Goal: Task Accomplishment & Management: Complete application form

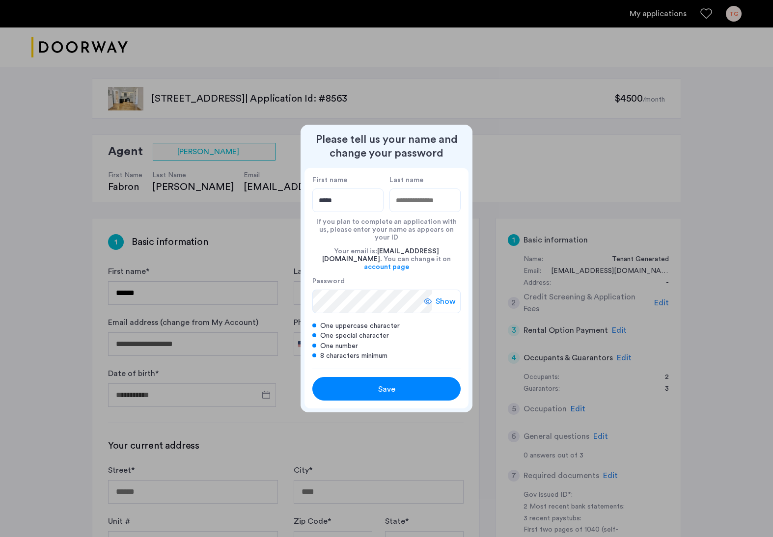
type input "*****"
type input "***"
click at [434, 294] on div "Show" at bounding box center [442, 302] width 37 height 24
click at [383, 384] on span "Save" at bounding box center [386, 390] width 17 height 12
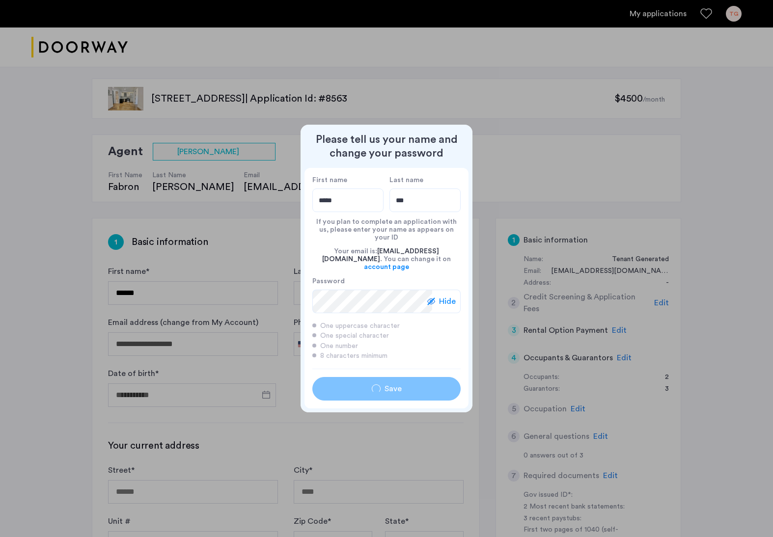
type input "*****"
type input "***"
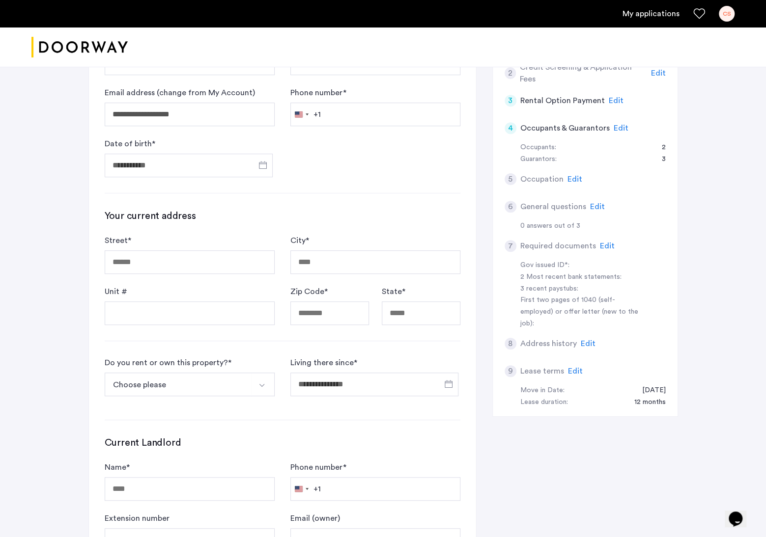
scroll to position [246, 0]
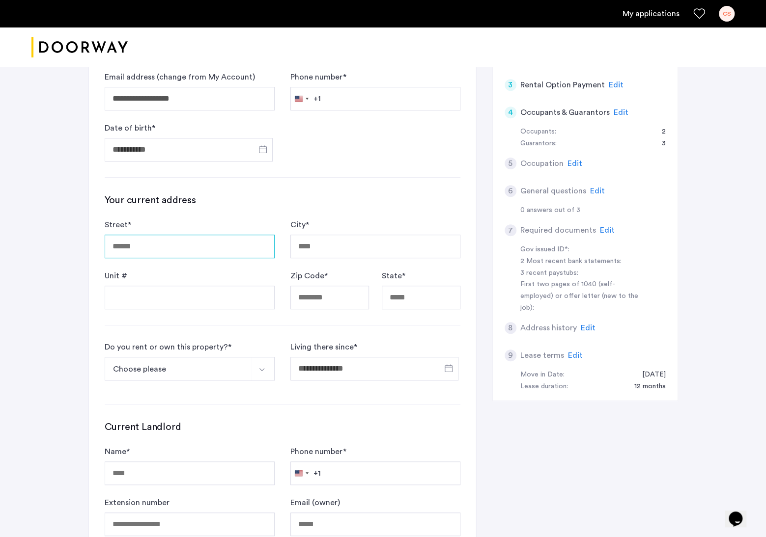
click at [244, 245] on input "Street *" at bounding box center [190, 247] width 170 height 24
click at [87, 309] on div "**********" at bounding box center [383, 220] width 619 height 807
click at [208, 243] on input "**********" at bounding box center [190, 247] width 170 height 24
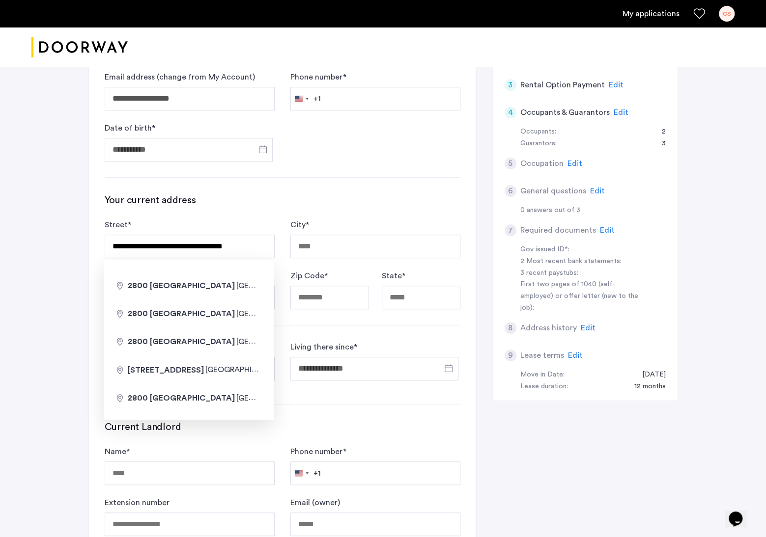
type input "**********"
type input "********"
type input "*****"
type input "**"
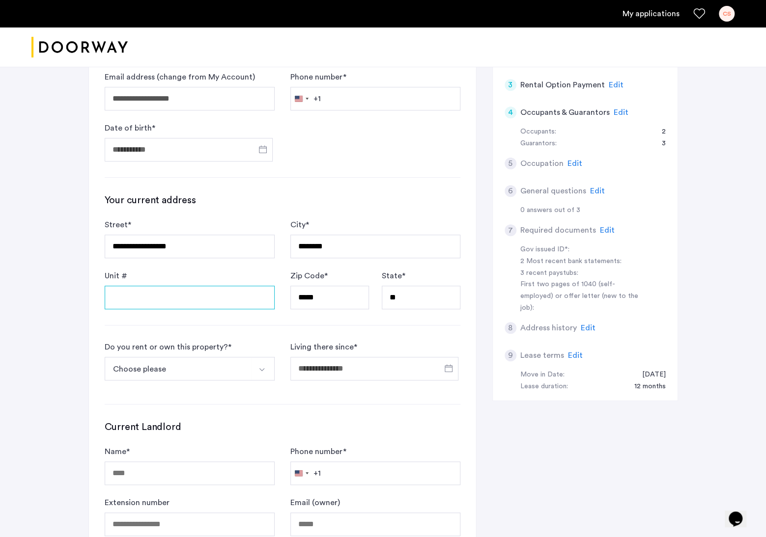
click at [193, 300] on input "Unit #" at bounding box center [190, 298] width 170 height 24
type input "*"
type input "***"
click at [181, 370] on button "Choose please" at bounding box center [178, 369] width 147 height 24
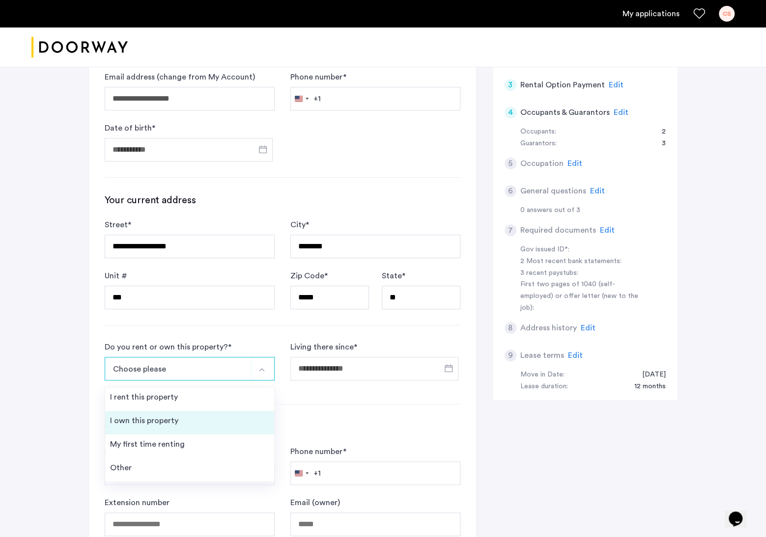
click at [150, 418] on div "I own this property" at bounding box center [144, 421] width 68 height 12
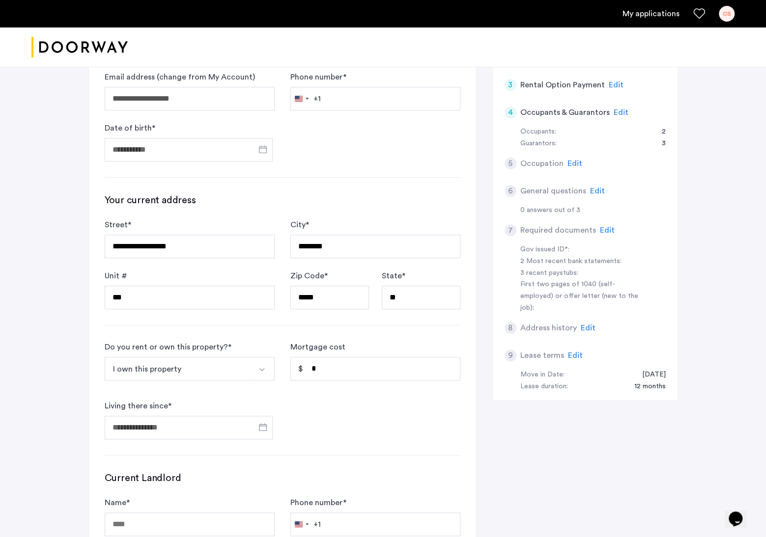
click at [371, 405] on form "Do you rent or own this property? * I own this property I rent this property I …" at bounding box center [283, 390] width 356 height 98
click at [347, 367] on input "*" at bounding box center [375, 369] width 170 height 24
drag, startPoint x: 352, startPoint y: 365, endPoint x: 214, endPoint y: 364, distance: 138.1
click at [214, 364] on form "Do you rent or own this property? * I own this property I rent this property I …" at bounding box center [283, 390] width 356 height 98
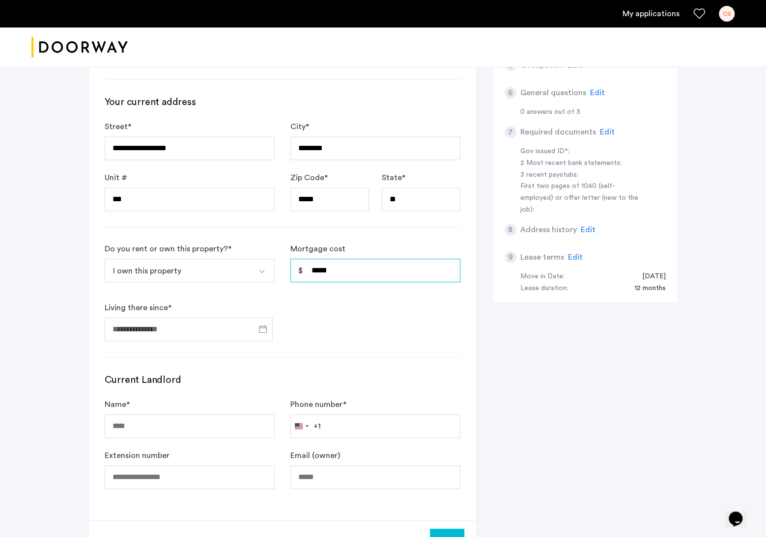
type input "*****"
click at [359, 327] on form "Do you rent or own this property? * I own this property I rent this property I …" at bounding box center [283, 292] width 356 height 98
click at [213, 327] on input "Living there since *" at bounding box center [189, 330] width 168 height 24
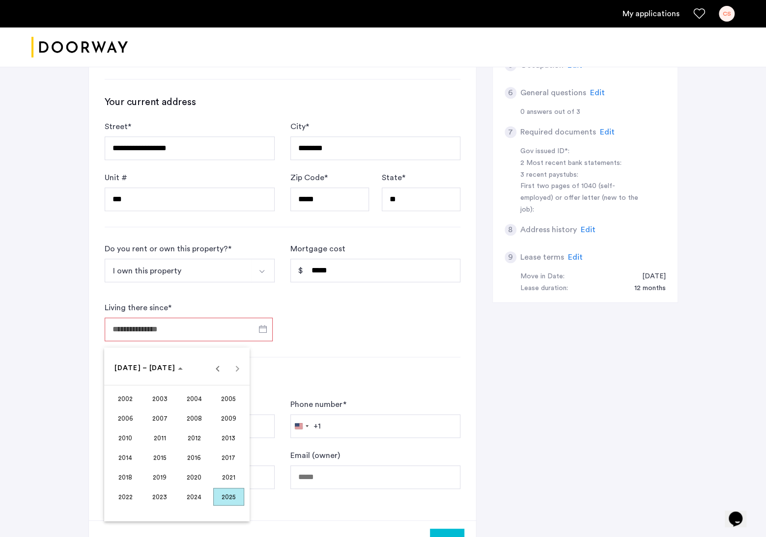
click at [224, 419] on span "2009" at bounding box center [228, 419] width 31 height 18
click at [198, 456] on span "NOV" at bounding box center [194, 458] width 31 height 18
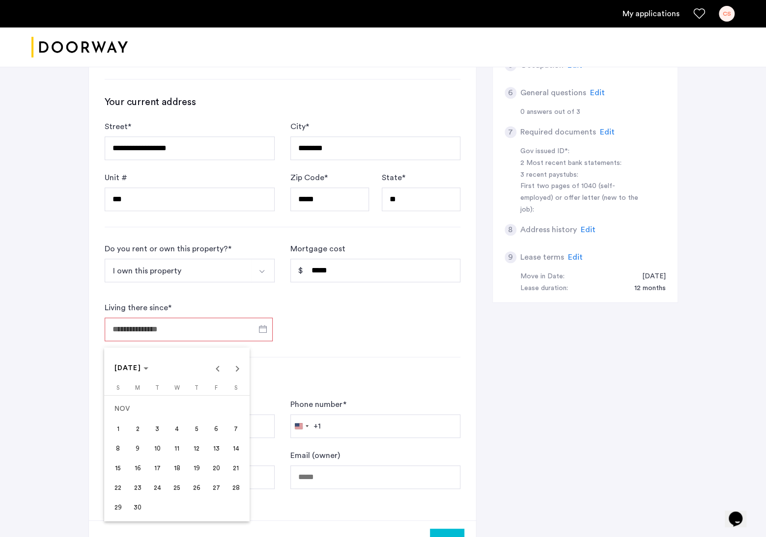
click at [214, 468] on span "20" at bounding box center [216, 468] width 18 height 18
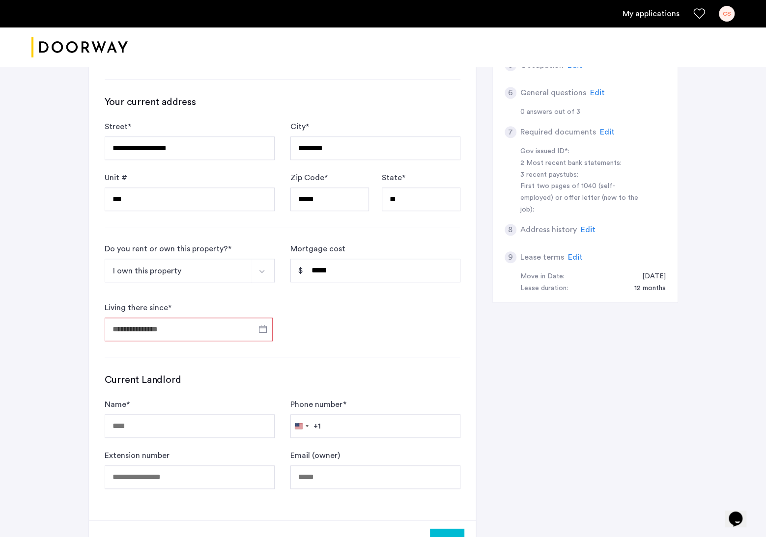
type input "**********"
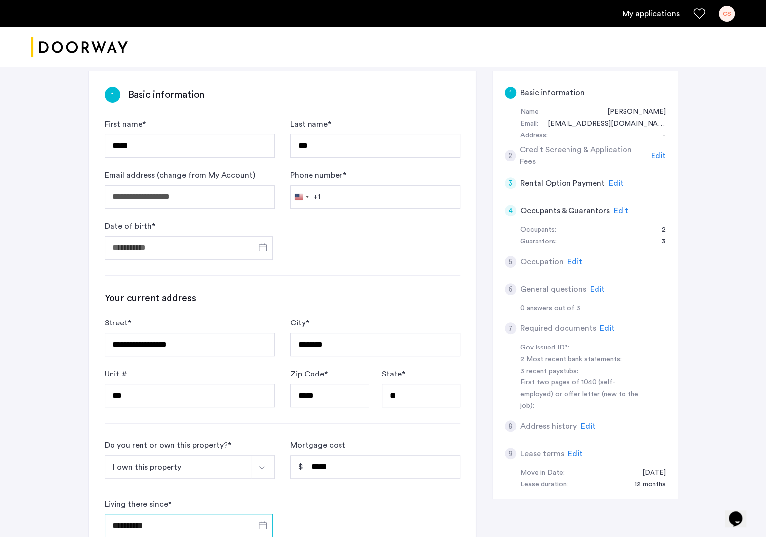
scroll to position [129, 0]
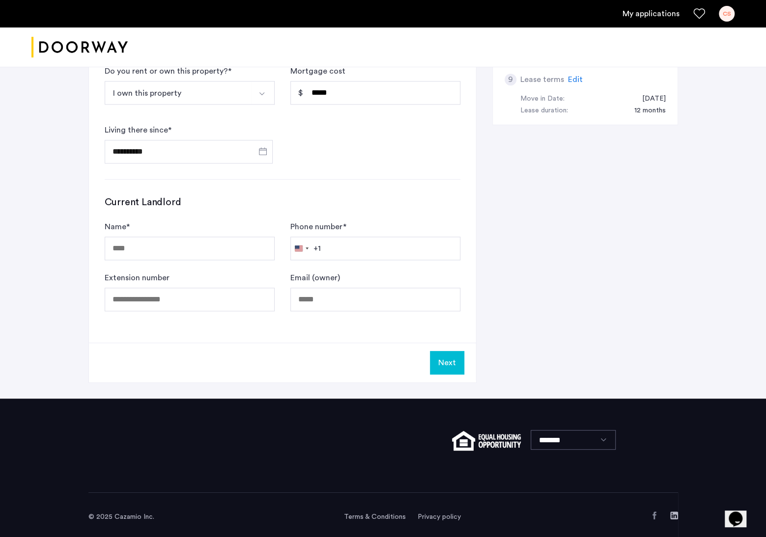
click at [452, 356] on button "Next" at bounding box center [447, 363] width 34 height 24
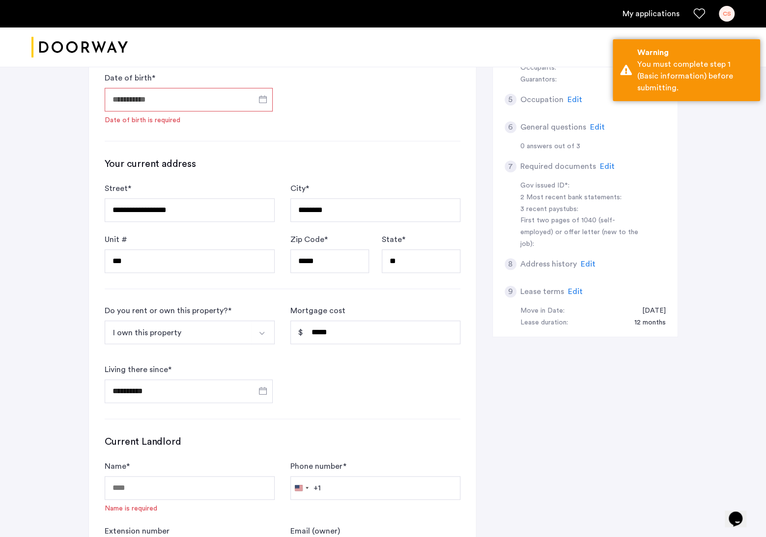
scroll to position [304, 0]
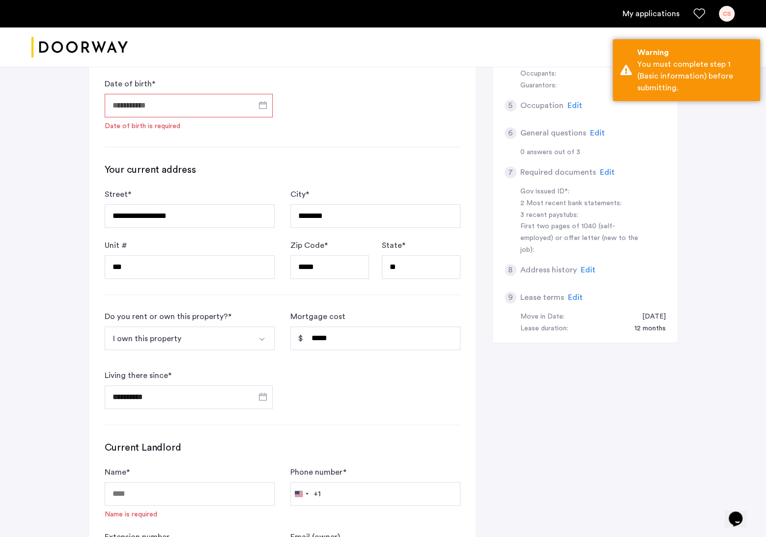
click at [258, 336] on img "Select option" at bounding box center [262, 340] width 8 height 8
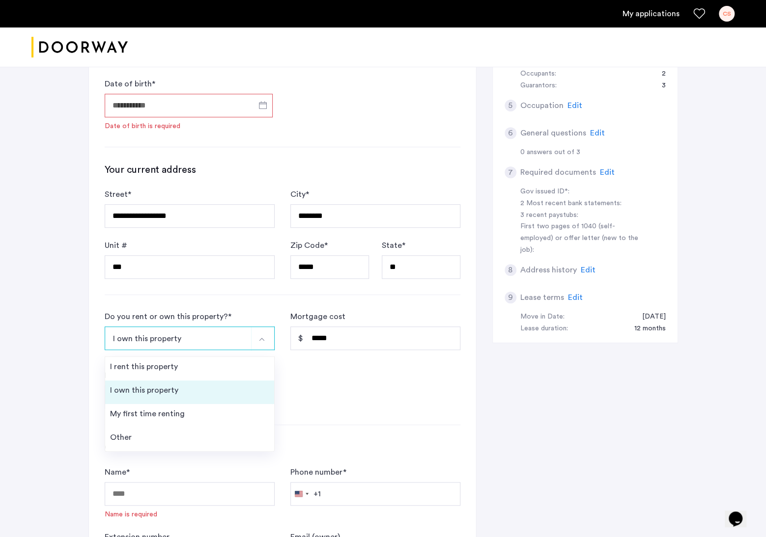
click at [173, 385] on div "I own this property" at bounding box center [144, 391] width 68 height 12
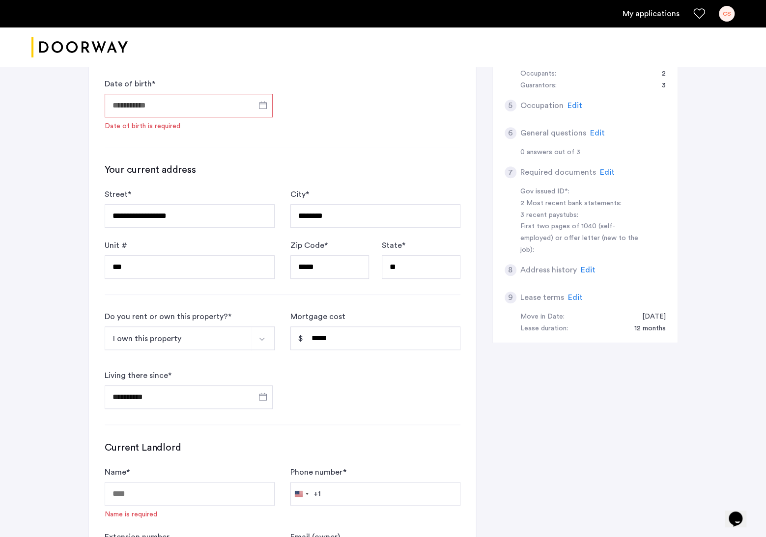
click at [371, 385] on form "**********" at bounding box center [283, 360] width 356 height 98
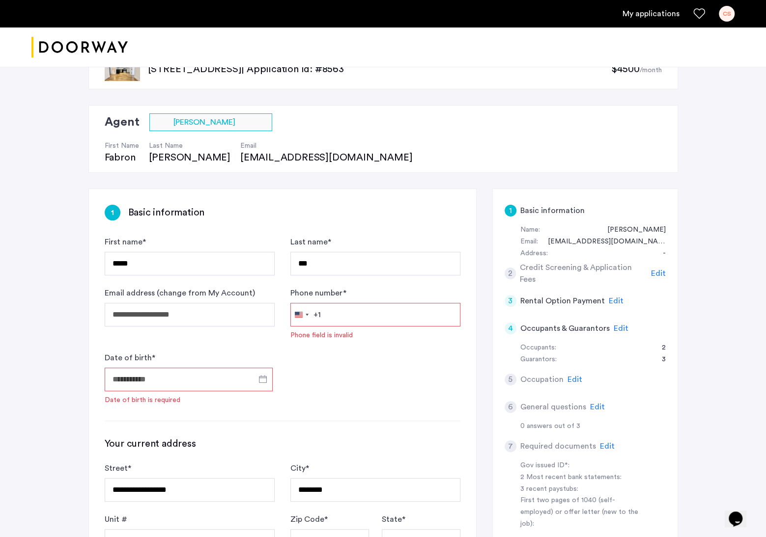
scroll to position [9, 0]
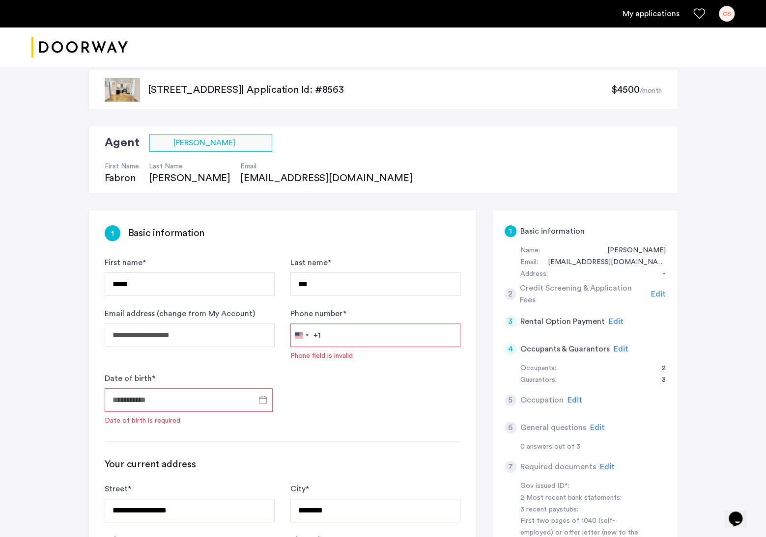
click at [385, 337] on input "Phone number *" at bounding box center [375, 336] width 170 height 24
type input "**********"
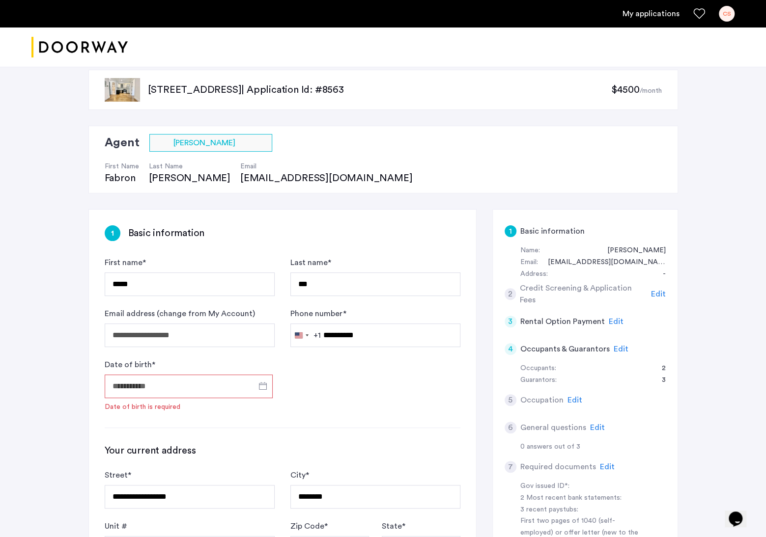
click at [225, 393] on input "Date of birth *" at bounding box center [189, 387] width 168 height 24
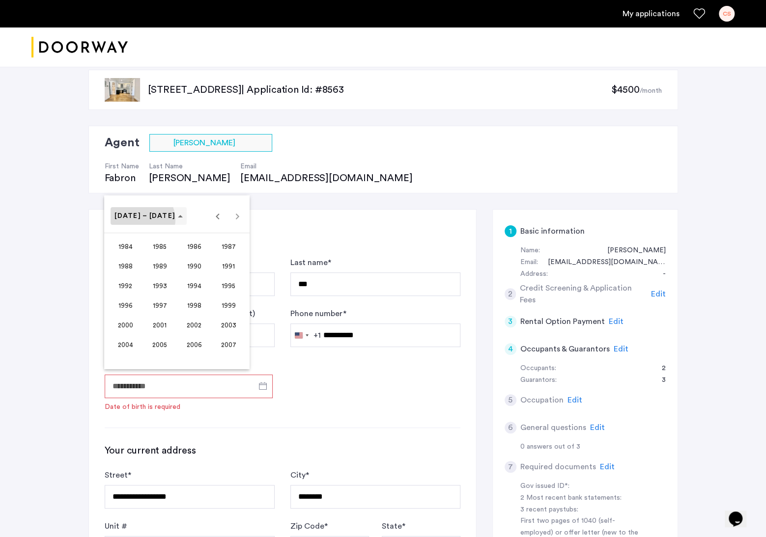
click at [142, 220] on span "[DATE] – [DATE]" at bounding box center [148, 216] width 68 height 8
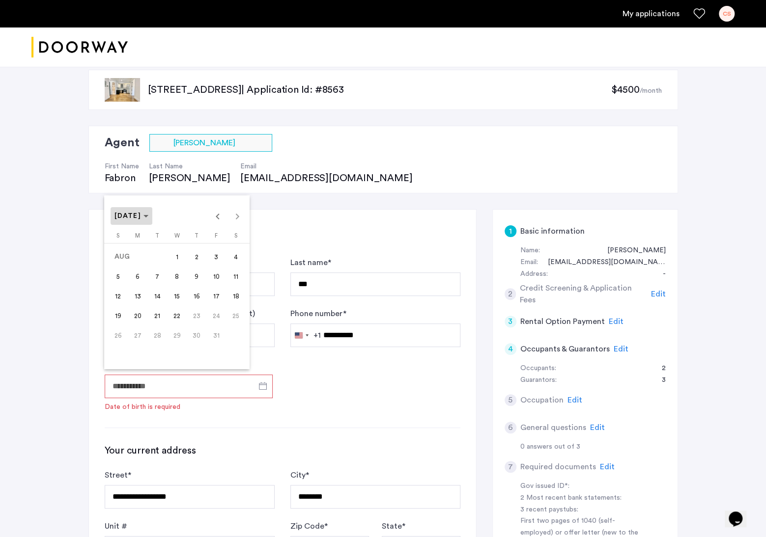
click at [141, 215] on span "[DATE]" at bounding box center [127, 216] width 27 height 7
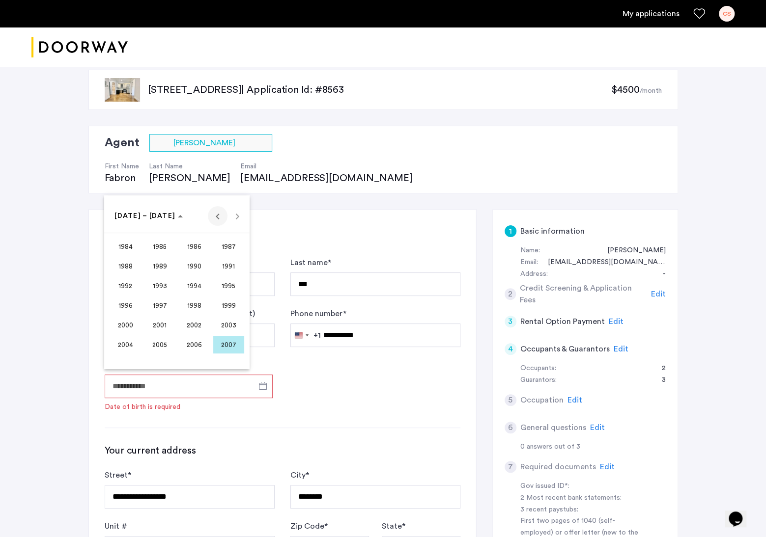
click at [213, 215] on span "Previous 24 years" at bounding box center [218, 216] width 20 height 20
click at [241, 215] on span "Next 24 years" at bounding box center [237, 216] width 20 height 20
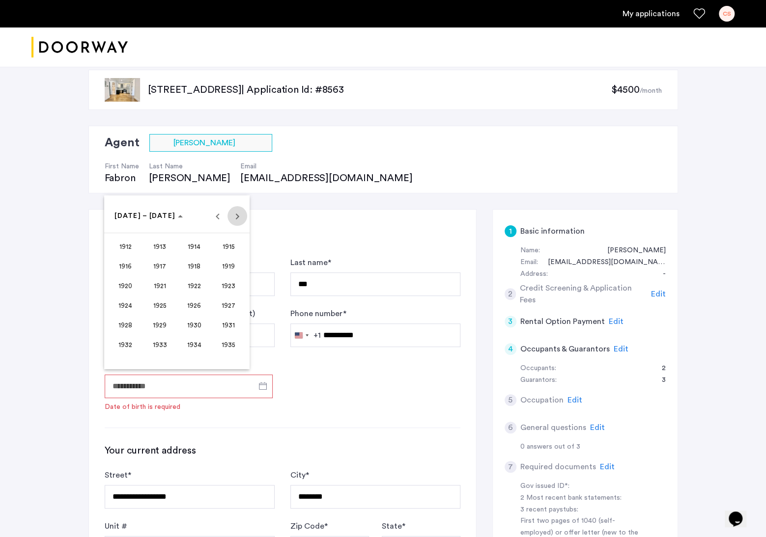
click at [240, 216] on span "Next 24 years" at bounding box center [237, 216] width 20 height 20
click at [129, 307] on span "1972" at bounding box center [125, 306] width 31 height 18
click at [204, 304] on span "NOV" at bounding box center [194, 306] width 31 height 18
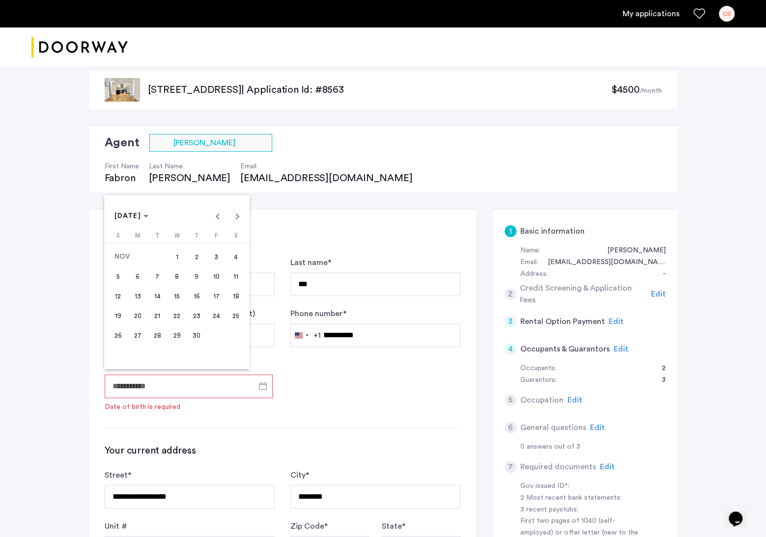
click at [196, 330] on span "30" at bounding box center [197, 336] width 18 height 18
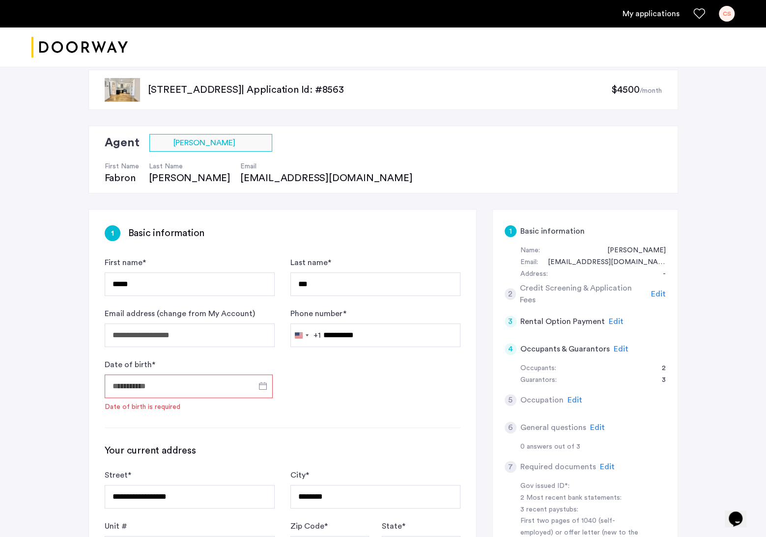
type input "**********"
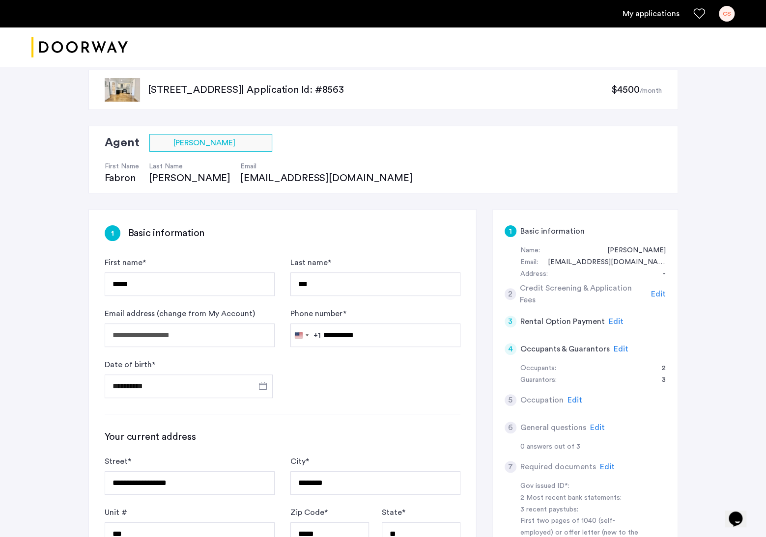
click at [407, 403] on div "**********" at bounding box center [282, 540] width 387 height 660
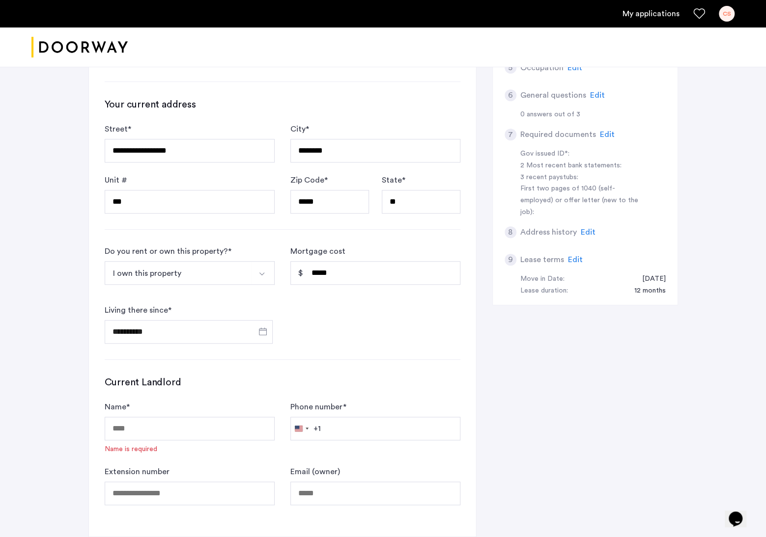
scroll to position [451, 0]
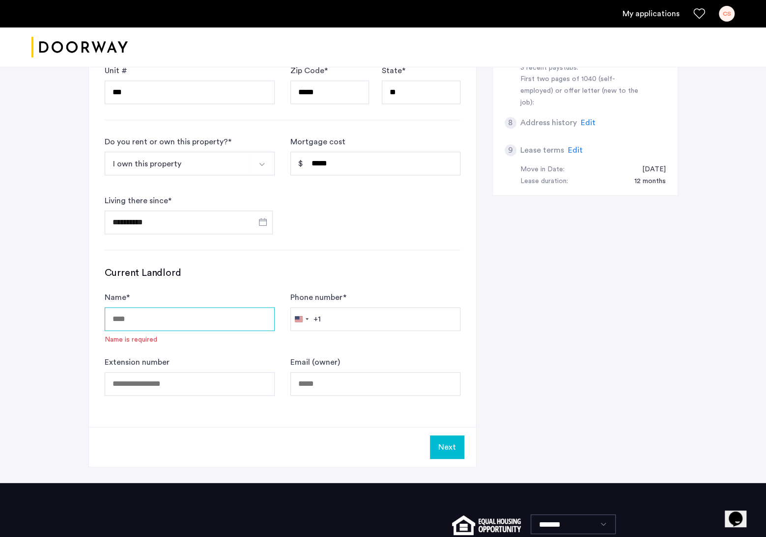
click at [208, 314] on input "Name *" at bounding box center [190, 320] width 170 height 24
click at [502, 280] on div "**********" at bounding box center [383, 125] width 590 height 716
click at [212, 324] on input "Name *" at bounding box center [190, 320] width 170 height 24
click at [213, 321] on input "Name *" at bounding box center [190, 320] width 170 height 24
click at [329, 272] on h3 "Current Landlord" at bounding box center [283, 273] width 356 height 14
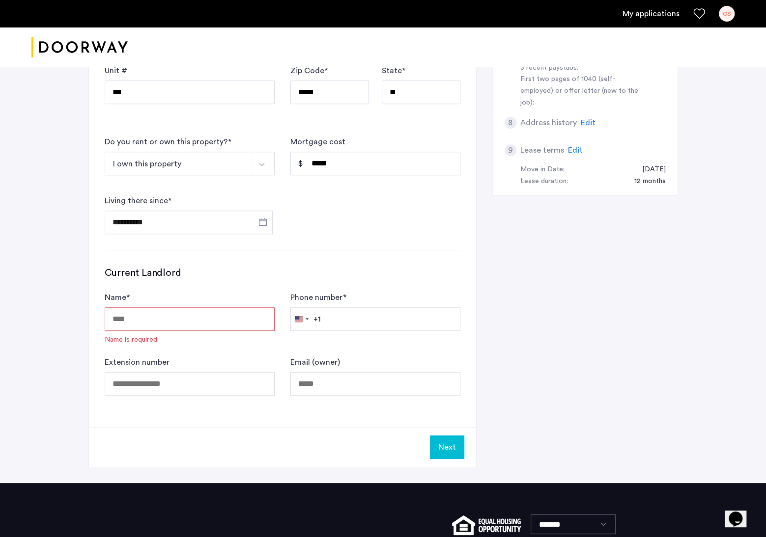
scroll to position [402, 0]
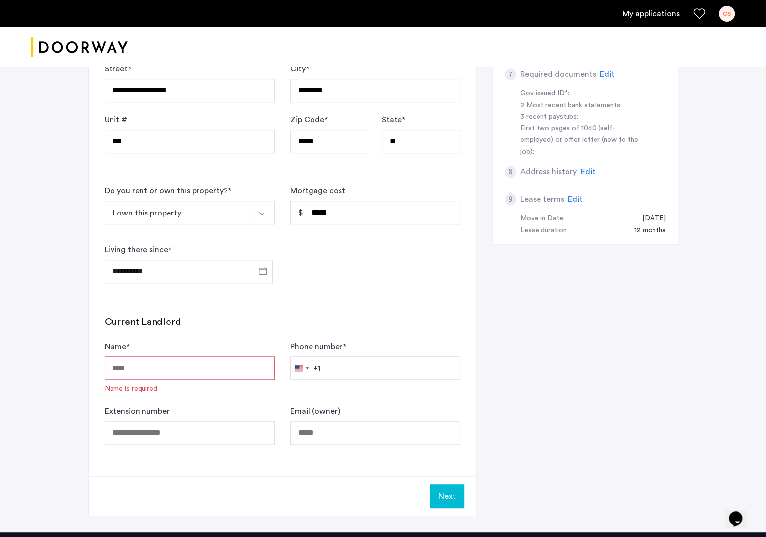
click at [139, 363] on input "Name *" at bounding box center [190, 369] width 170 height 24
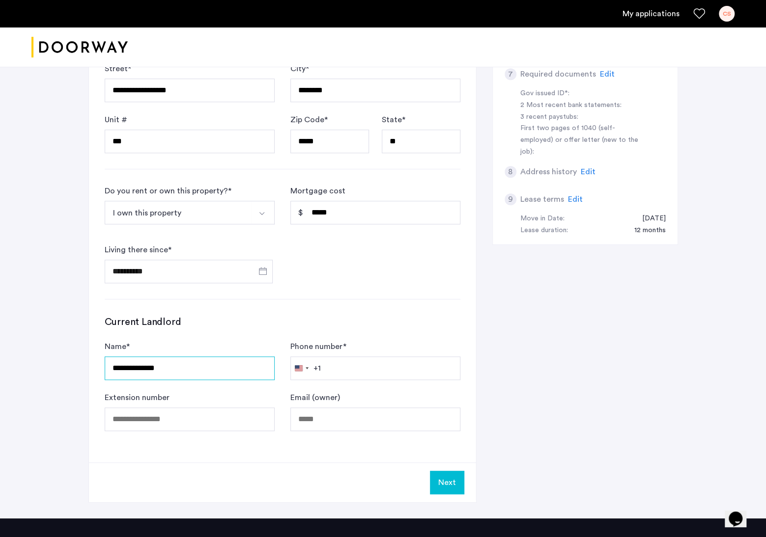
type input "**********"
click at [344, 368] on input "Phone number *" at bounding box center [375, 369] width 170 height 24
type input "**********"
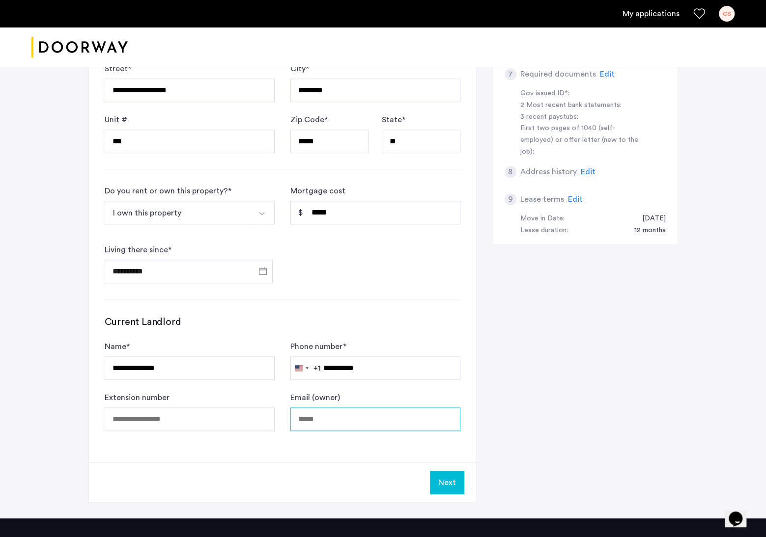
type input "**********"
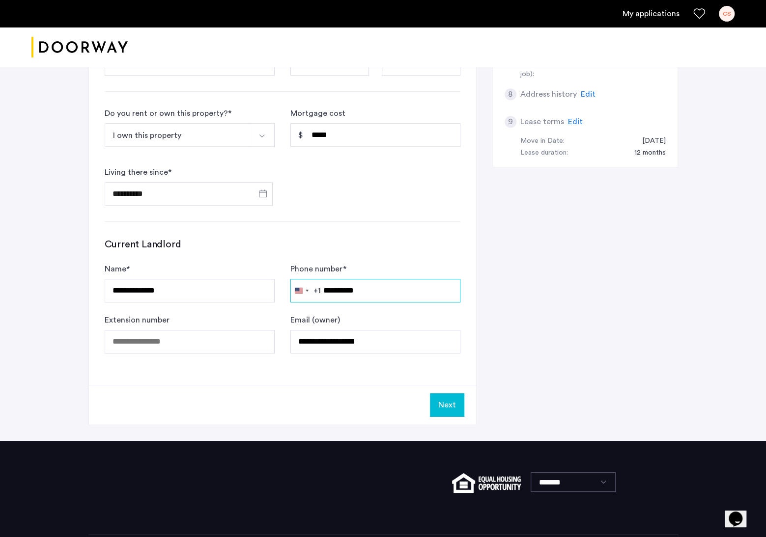
scroll to position [500, 0]
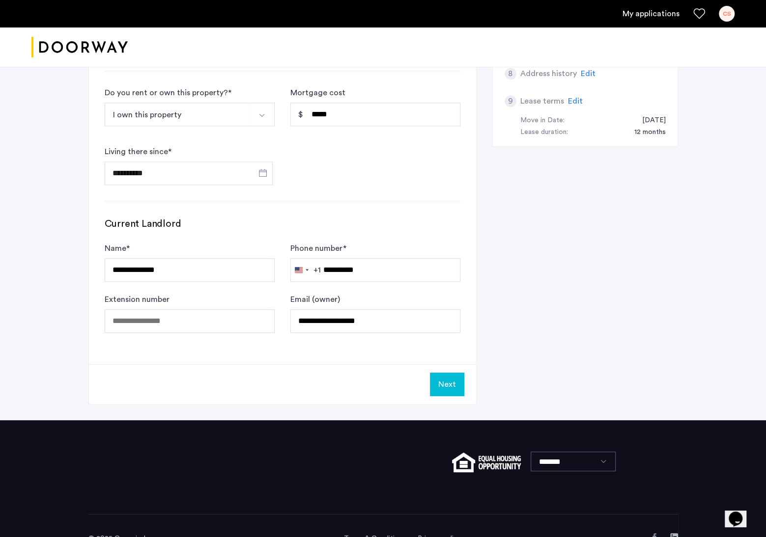
click at [449, 380] on button "Next" at bounding box center [447, 385] width 34 height 24
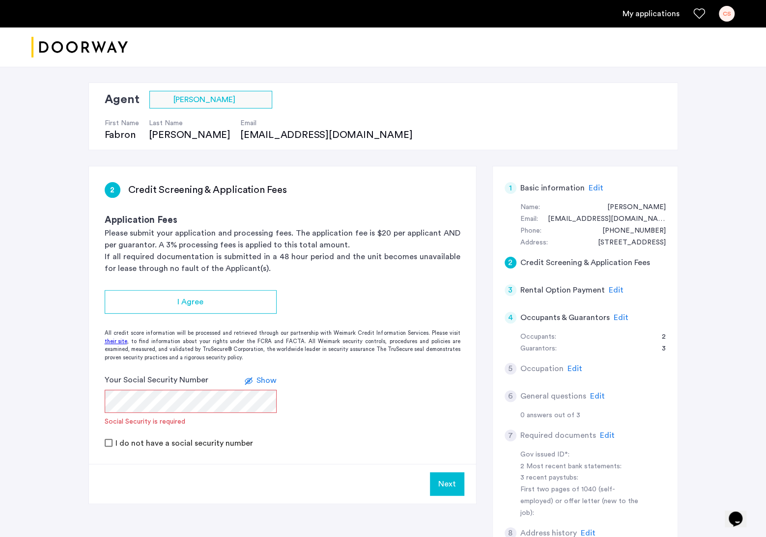
scroll to position [98, 0]
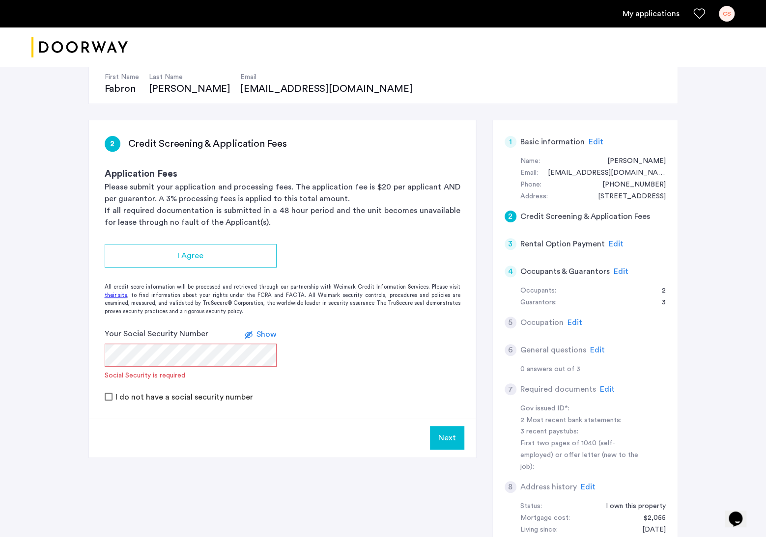
click at [336, 334] on form "Your Social Security Number Show Social Security is required I do not have a so…" at bounding box center [282, 365] width 387 height 74
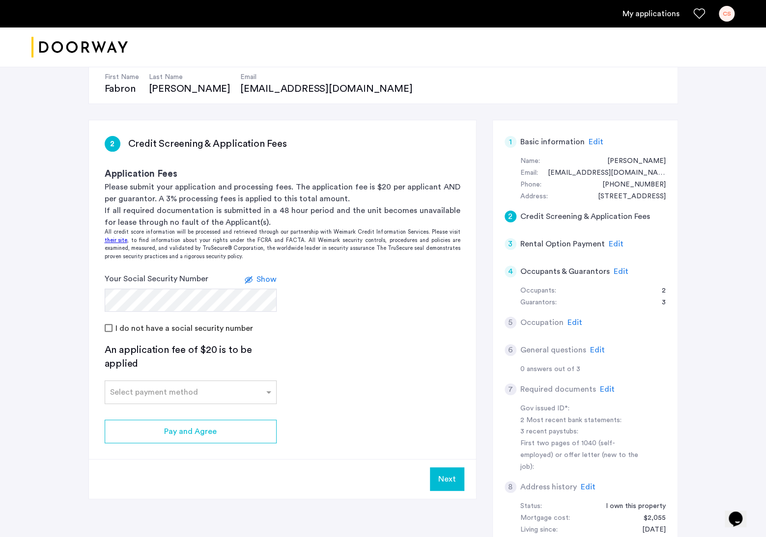
click at [250, 278] on label at bounding box center [251, 280] width 12 height 12
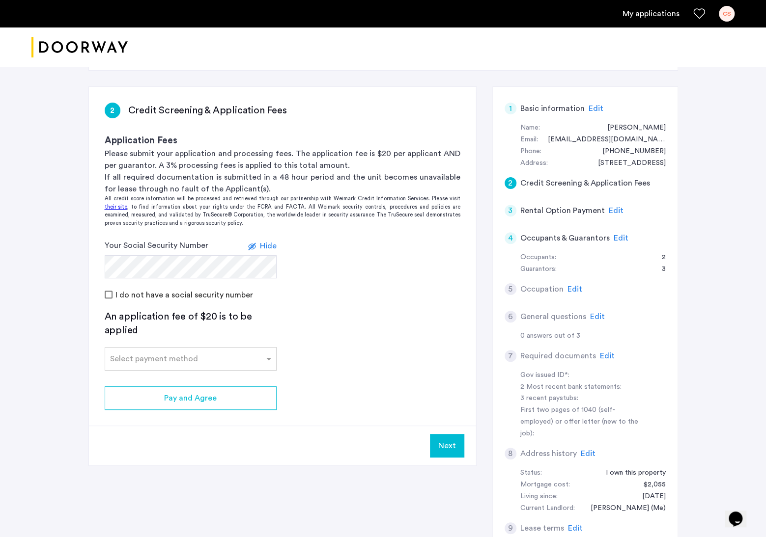
scroll to position [147, 0]
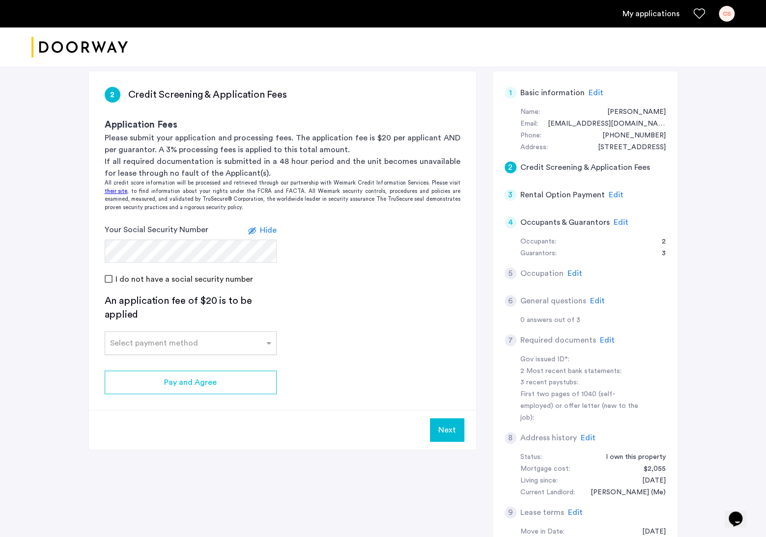
click at [209, 338] on input "text" at bounding box center [180, 341] width 141 height 7
click at [157, 362] on div "Credit Card" at bounding box center [190, 365] width 171 height 20
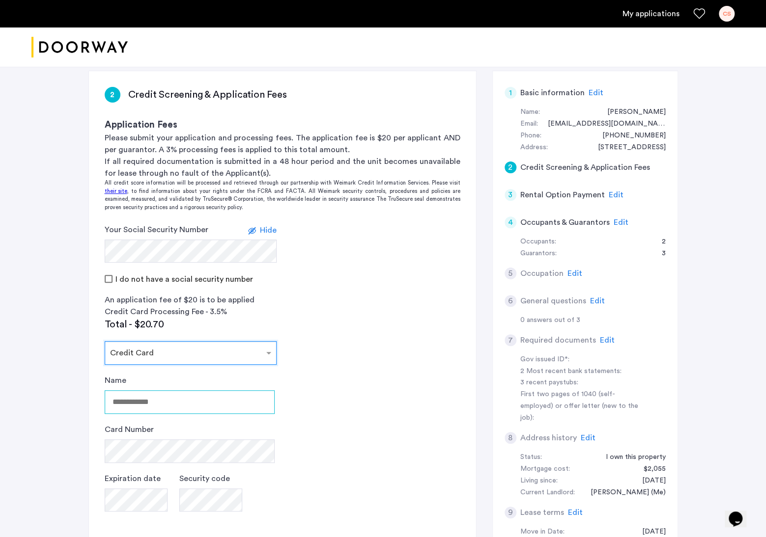
click at [225, 399] on input "Name" at bounding box center [190, 403] width 170 height 24
type input "*********"
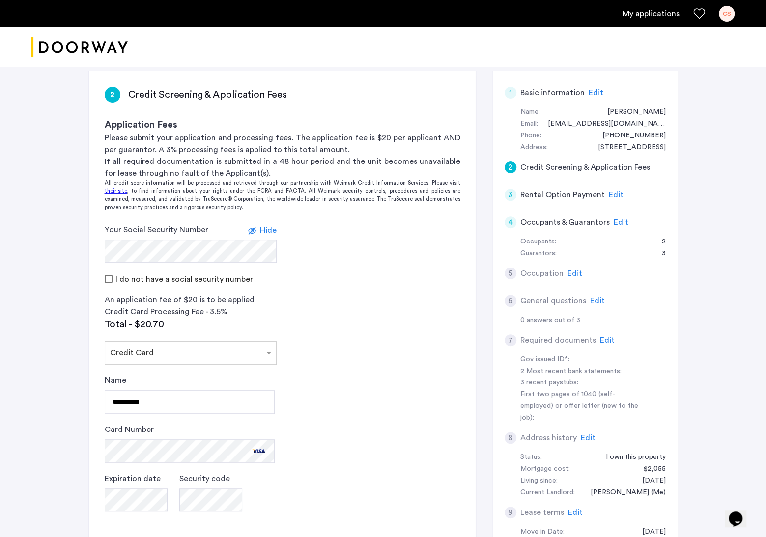
click at [368, 349] on app-credit-screening "2 Credit Screening & Application Fees Application Fees Please submit your appli…" at bounding box center [282, 348] width 387 height 555
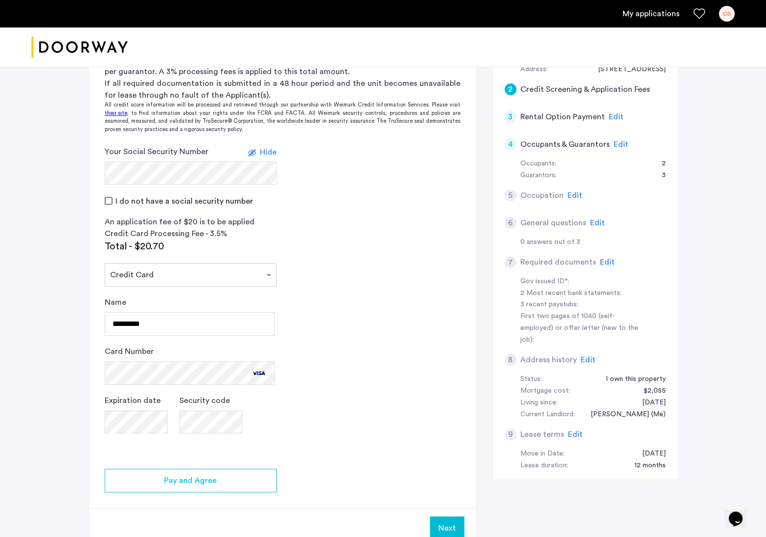
scroll to position [246, 0]
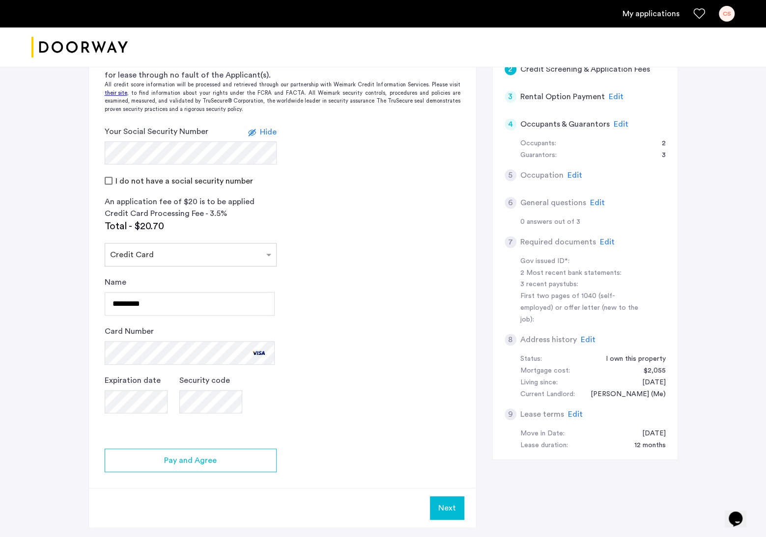
click at [462, 415] on app-credit-screening "2 Credit Screening & Application Fees Application Fees Please submit your appli…" at bounding box center [282, 250] width 387 height 555
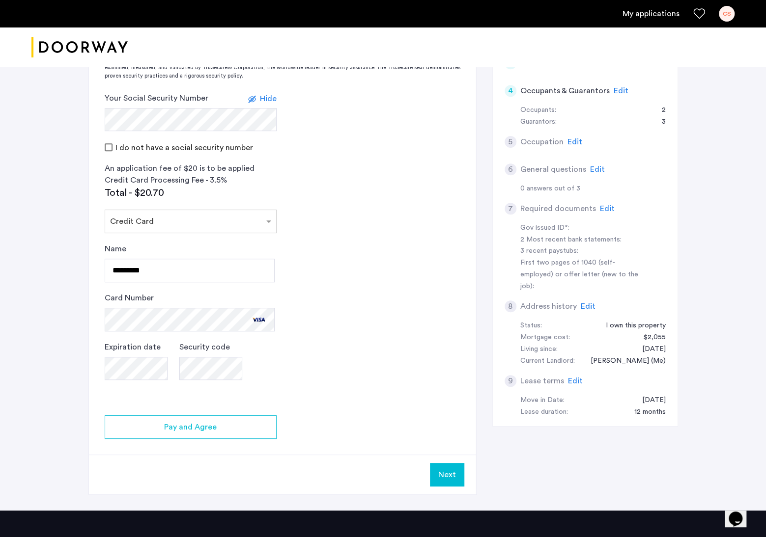
scroll to position [295, 0]
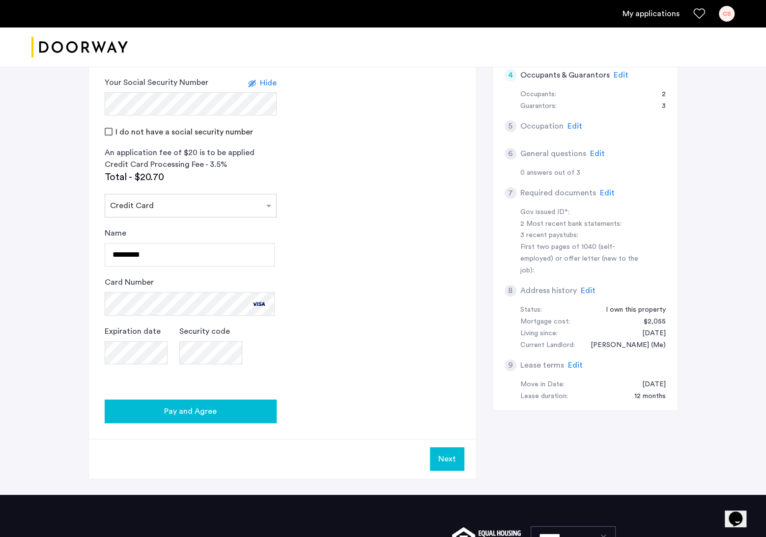
click at [237, 420] on button "Pay and Agree" at bounding box center [191, 412] width 172 height 24
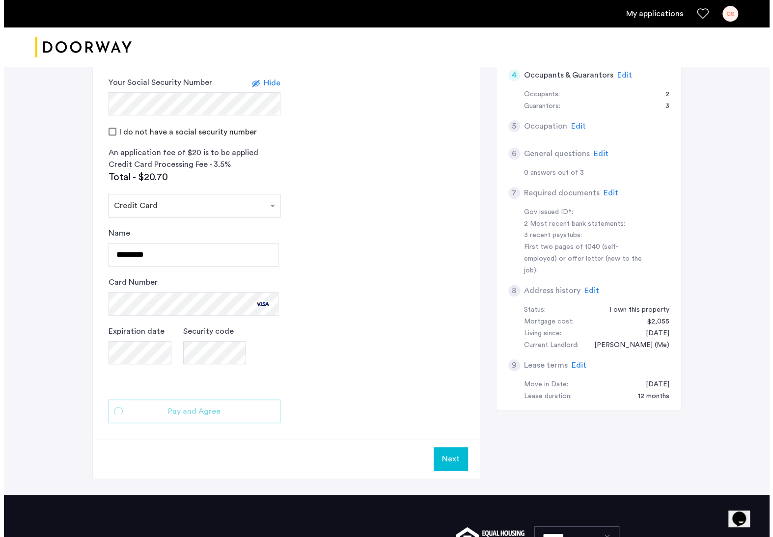
scroll to position [0, 0]
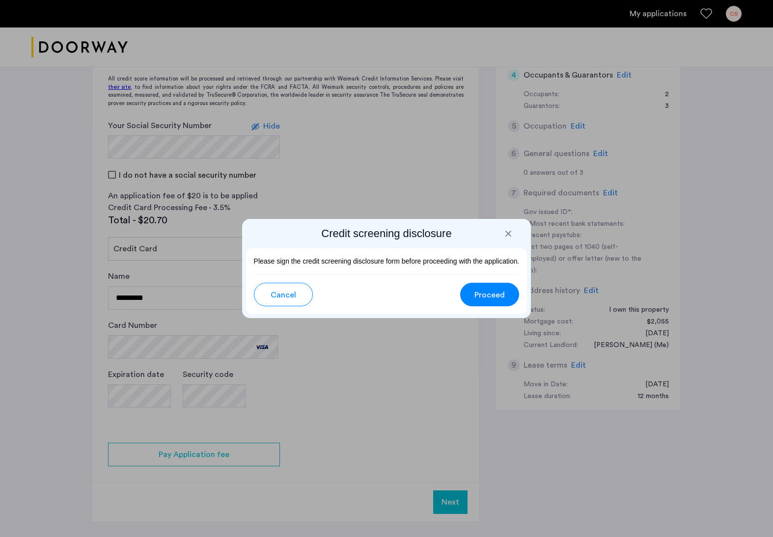
click at [482, 297] on span "Proceed" at bounding box center [490, 295] width 30 height 12
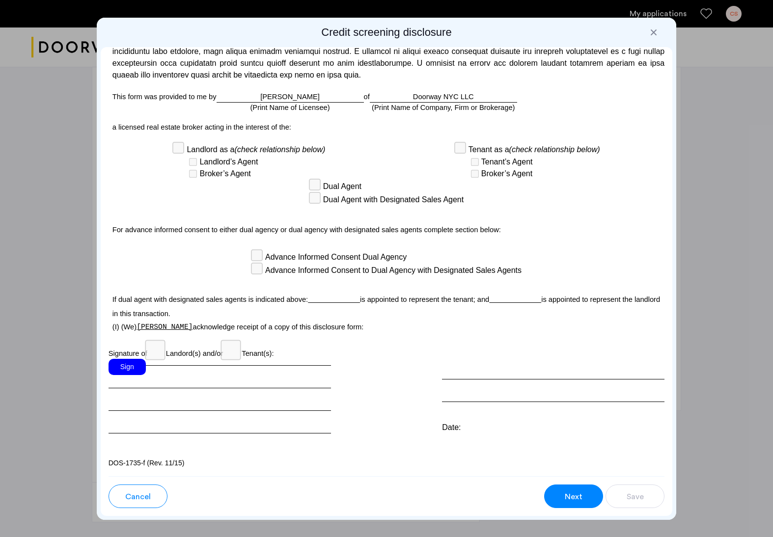
scroll to position [2639, 0]
click at [135, 369] on div "Sign" at bounding box center [127, 367] width 37 height 16
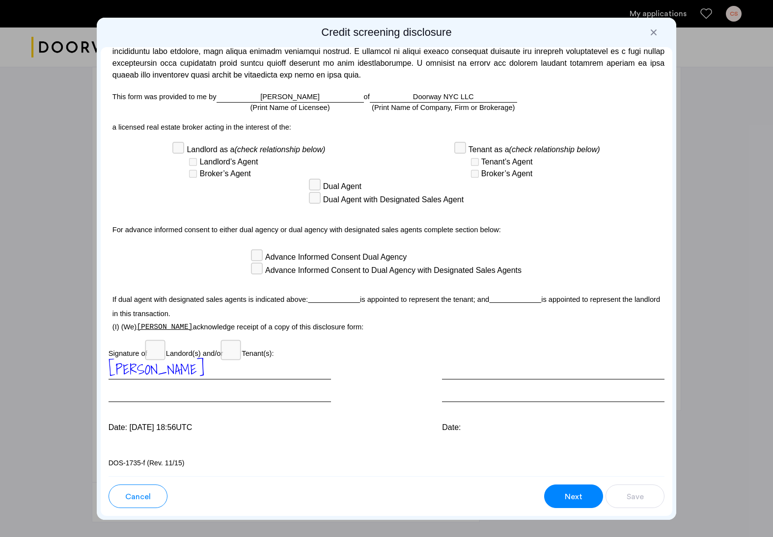
click at [482, 387] on div at bounding box center [553, 380] width 223 height 43
drag, startPoint x: 460, startPoint y: 394, endPoint x: 454, endPoint y: 395, distance: 5.9
click at [457, 394] on div at bounding box center [553, 380] width 223 height 43
click at [214, 430] on div "Date: [DATE] 18:56UTC" at bounding box center [220, 428] width 223 height 12
click at [346, 445] on div "Para información en español, visite [DOMAIN_NAME][URL] o escribe a la Consumer …" at bounding box center [387, 261] width 572 height 429
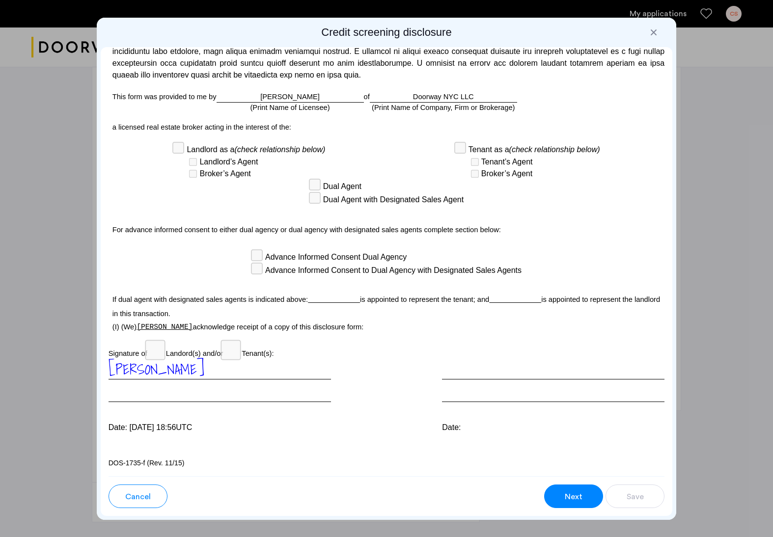
click at [568, 493] on span "Next" at bounding box center [574, 497] width 18 height 12
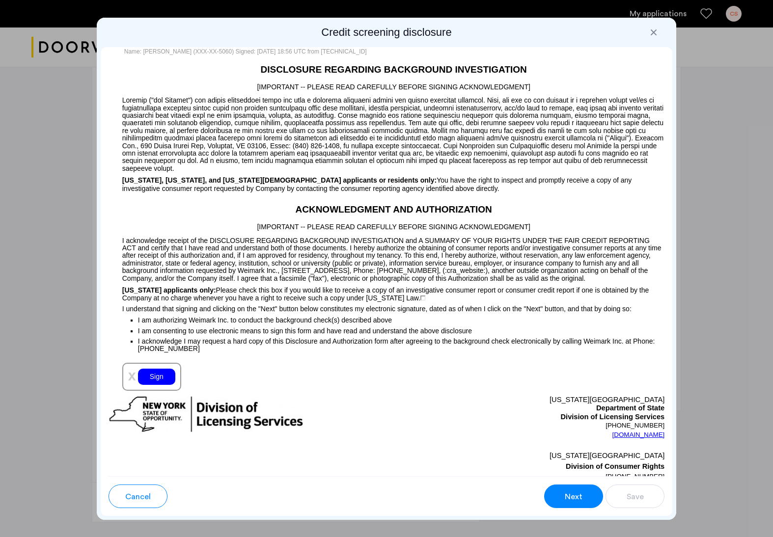
scroll to position [895, 0]
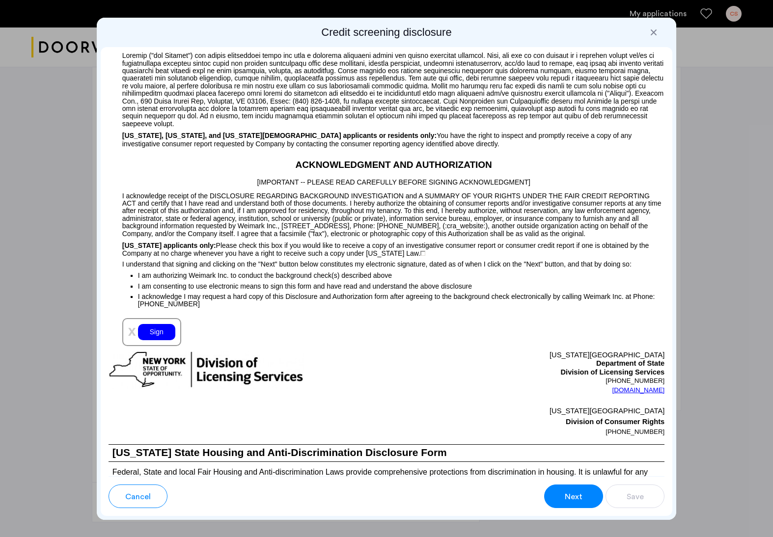
click at [165, 340] on div "Sign" at bounding box center [156, 332] width 37 height 16
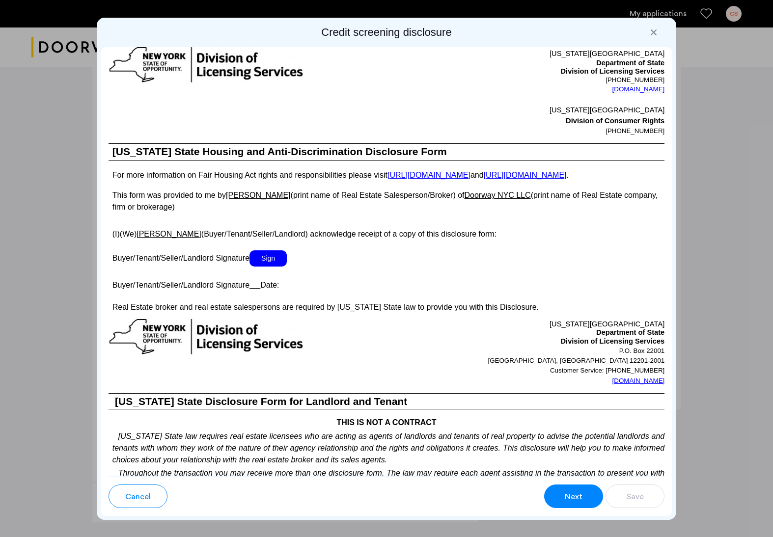
scroll to position [1681, 0]
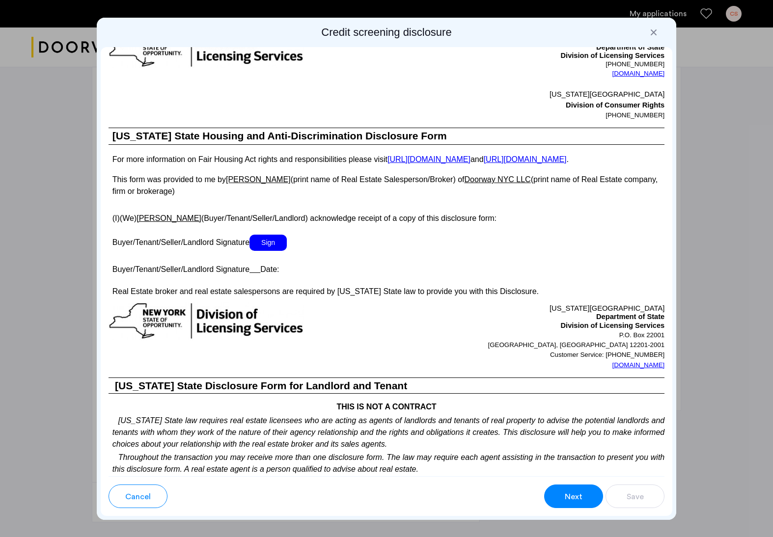
click at [276, 251] on span "Sign" at bounding box center [268, 243] width 37 height 16
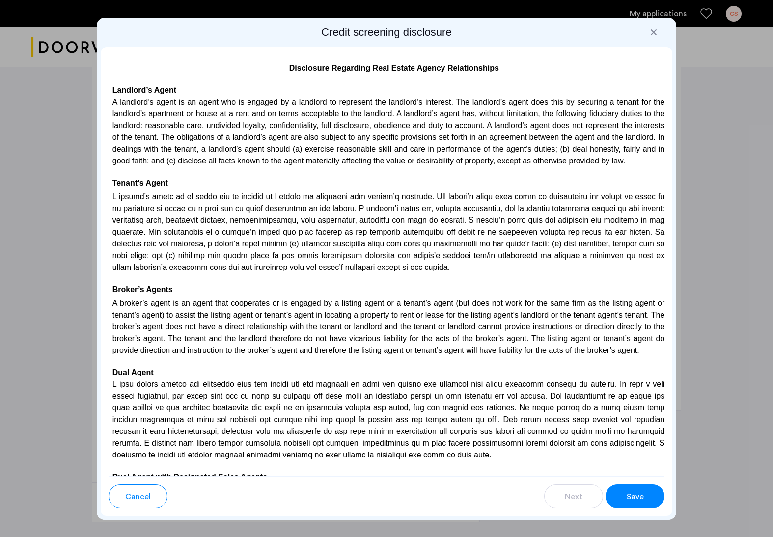
scroll to position [2663, 0]
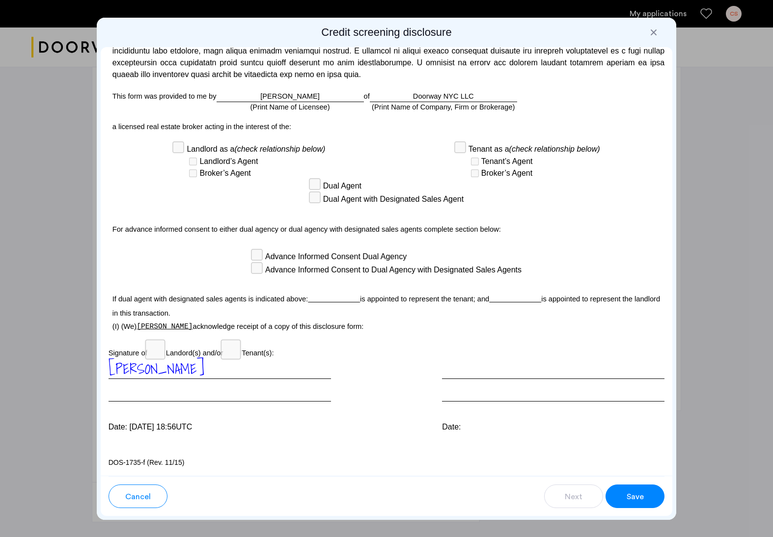
click at [638, 502] on span "Save" at bounding box center [635, 497] width 17 height 12
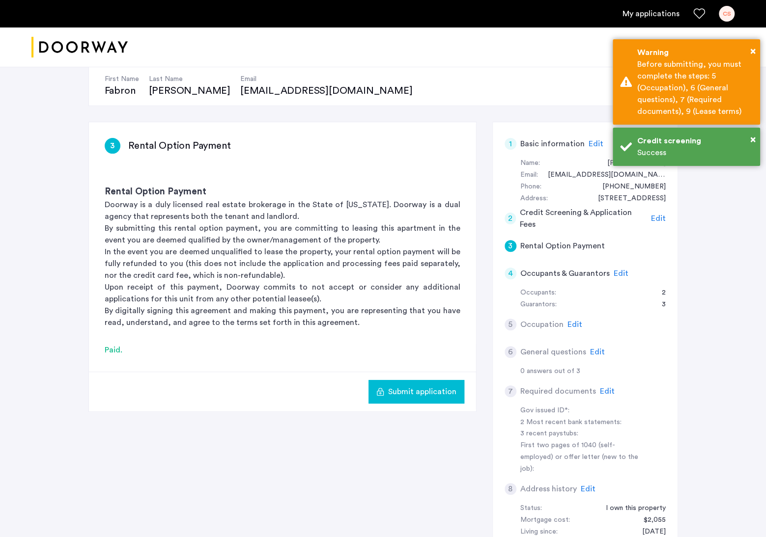
scroll to position [98, 0]
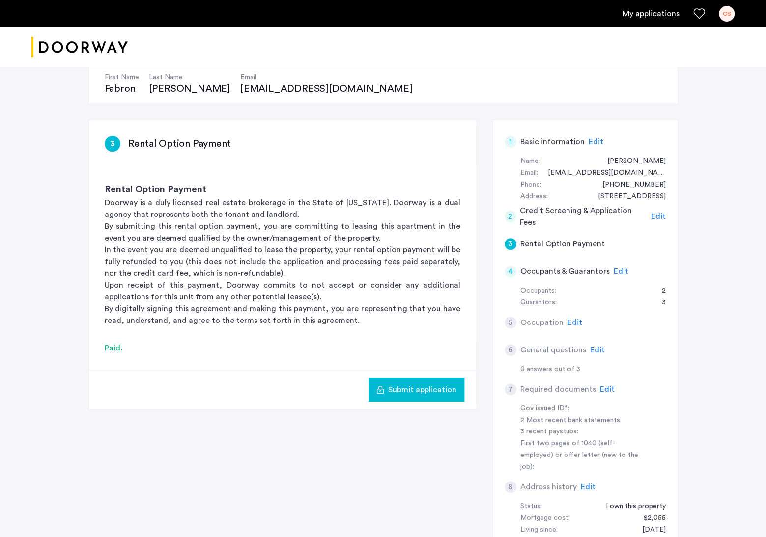
click at [423, 389] on span "Submit application" at bounding box center [422, 390] width 68 height 12
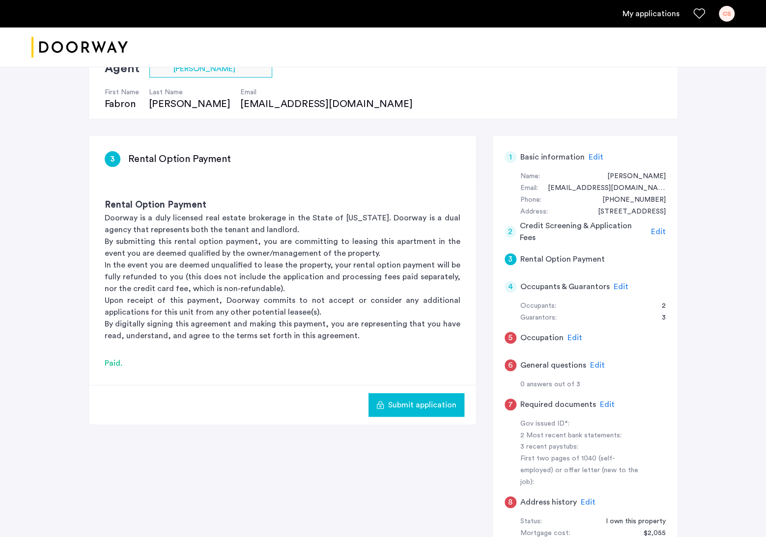
scroll to position [49, 0]
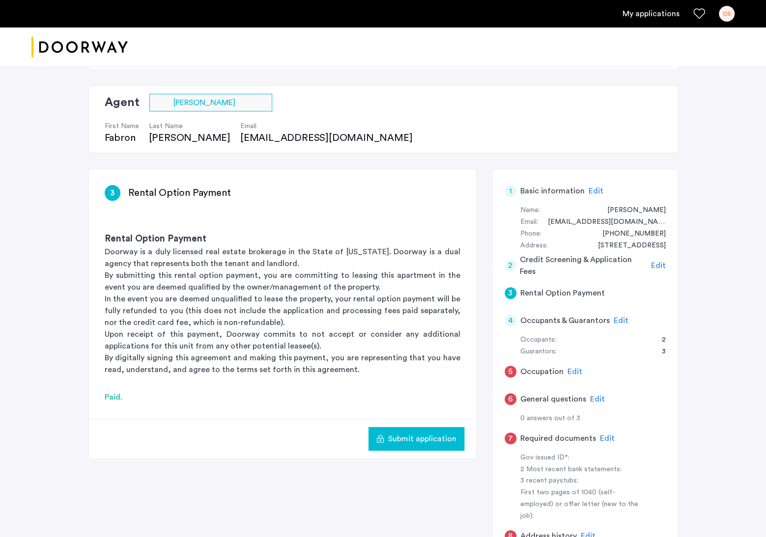
click at [571, 372] on span "Edit" at bounding box center [574, 372] width 15 height 8
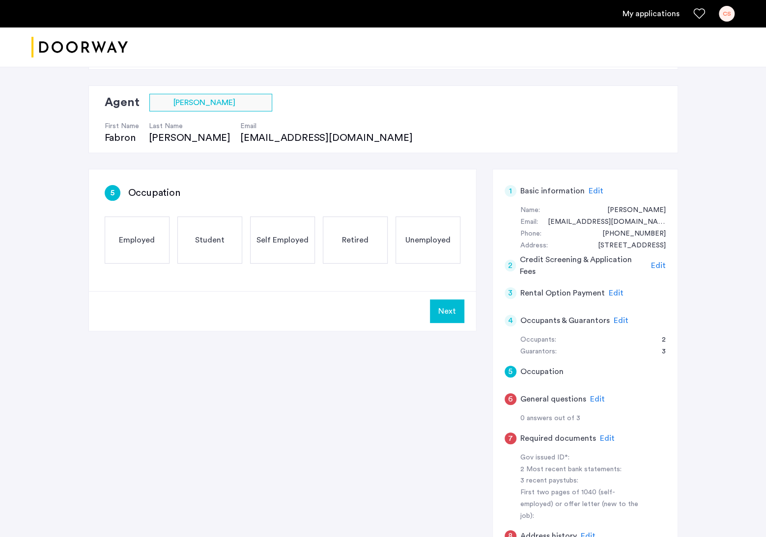
click at [128, 235] on span "Employed" at bounding box center [137, 240] width 36 height 12
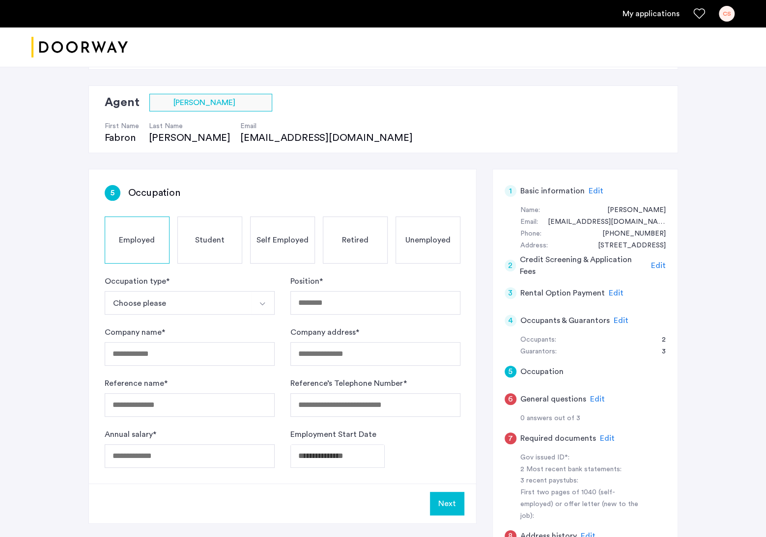
click at [145, 295] on button "Choose please" at bounding box center [178, 303] width 147 height 24
click at [140, 345] on div "Full-Time" at bounding box center [189, 347] width 159 height 12
click at [325, 297] on input "Position *" at bounding box center [375, 303] width 170 height 24
type input "*"
type input "**********"
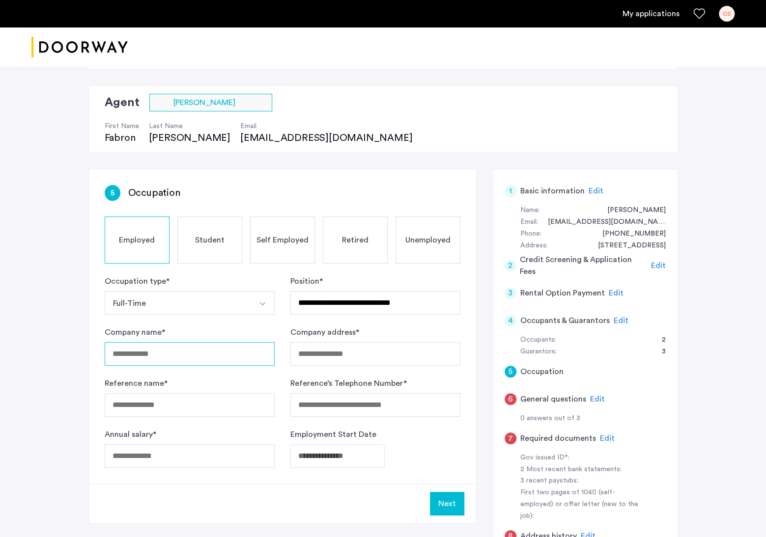
click at [225, 356] on input "Company name *" at bounding box center [190, 354] width 170 height 24
type input "******"
type input "**********"
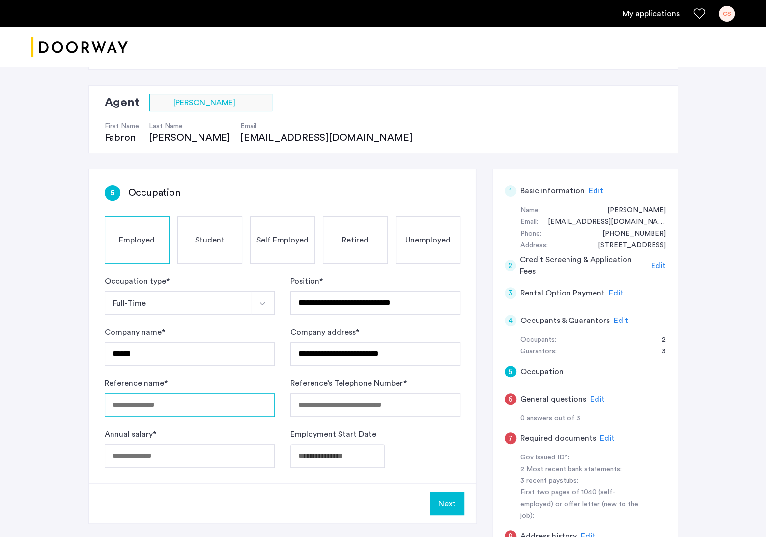
click at [214, 406] on input "Reference name *" at bounding box center [190, 405] width 170 height 24
type input "**********"
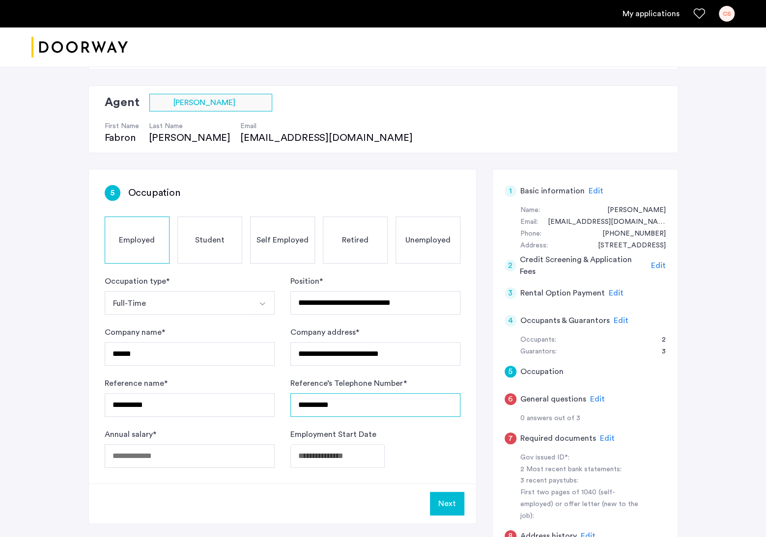
type input "**********"
click at [207, 454] on input "Annual salary *" at bounding box center [190, 457] width 170 height 24
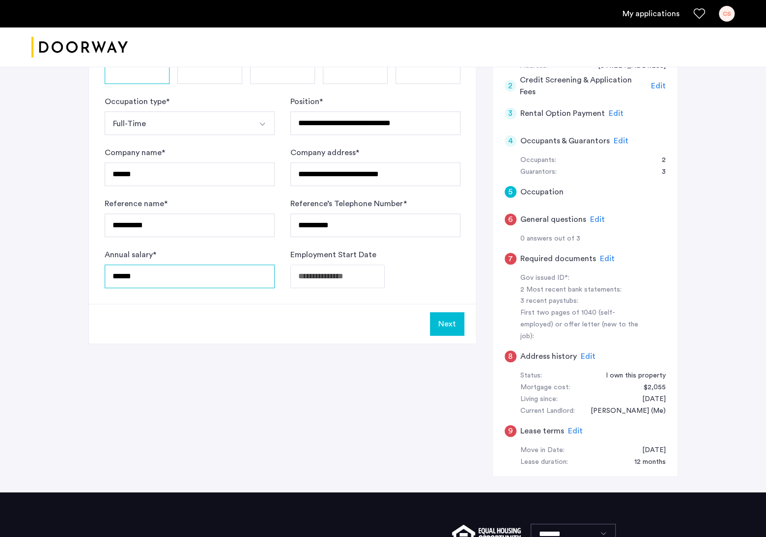
scroll to position [246, 0]
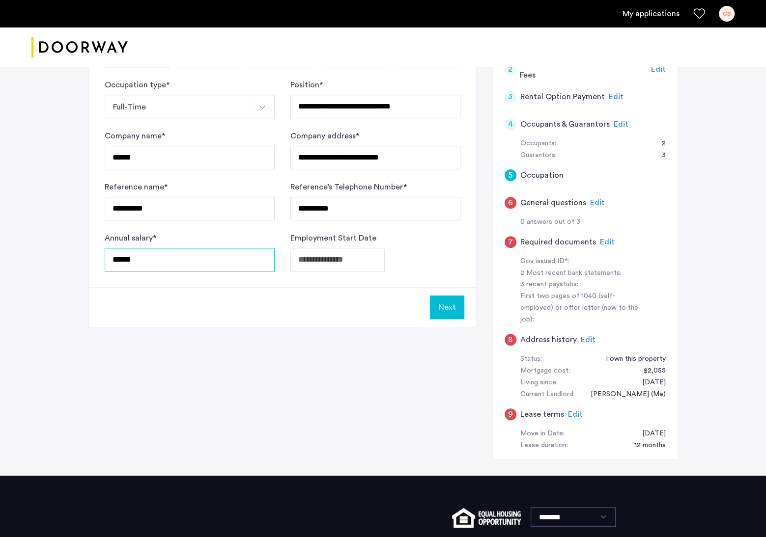
type input "******"
click at [387, 259] on body "**********" at bounding box center [383, 22] width 766 height 537
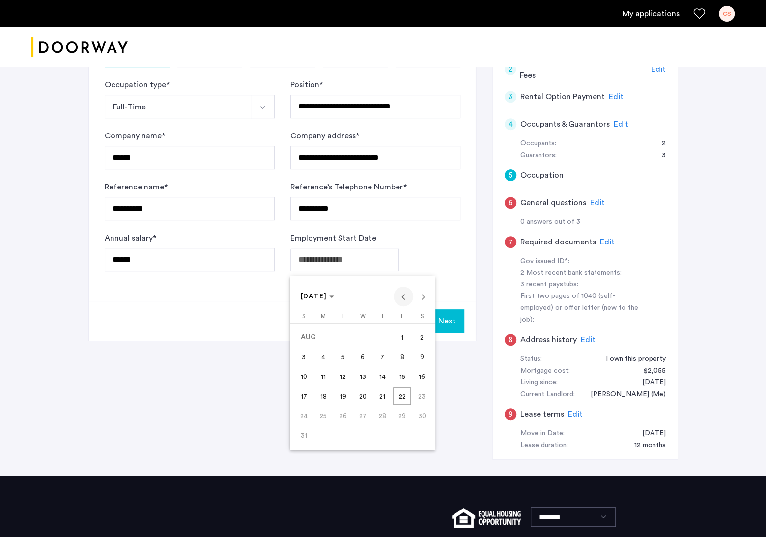
click at [403, 298] on span "Previous month" at bounding box center [403, 297] width 20 height 20
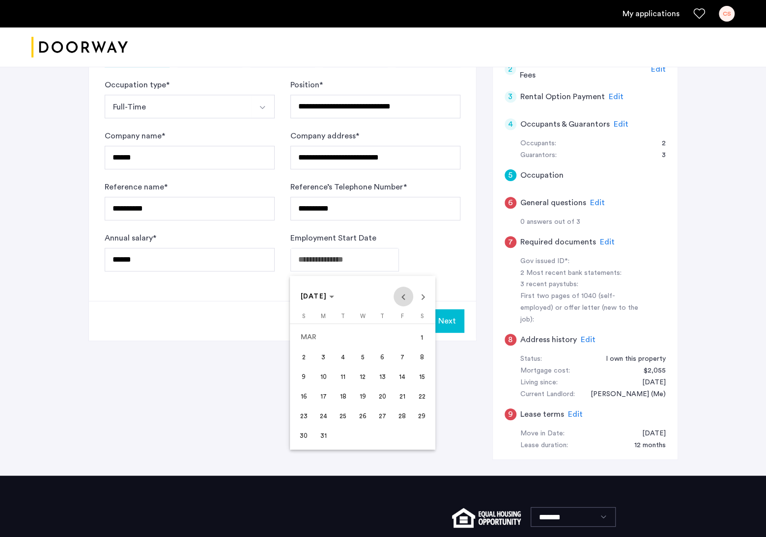
click at [403, 298] on span "Previous month" at bounding box center [403, 297] width 20 height 20
click at [338, 298] on span "Choose month and year" at bounding box center [318, 297] width 42 height 24
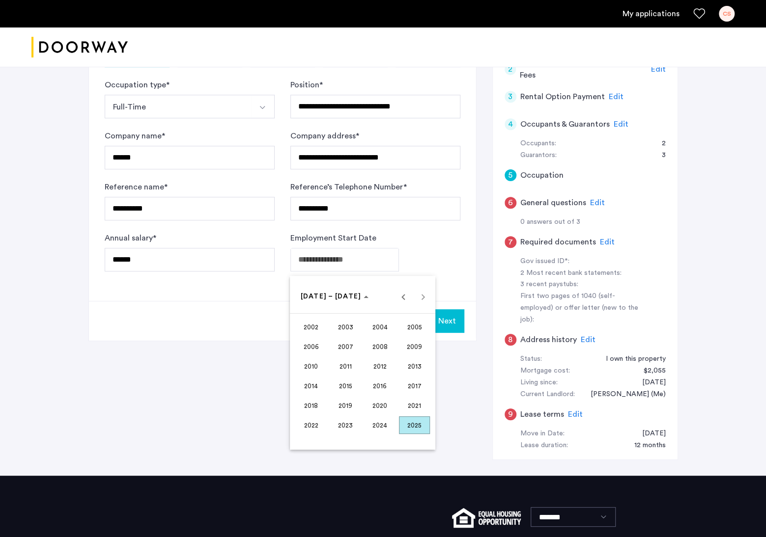
click at [348, 344] on span "2007" at bounding box center [345, 347] width 31 height 18
click at [379, 367] on span "[DATE]" at bounding box center [380, 367] width 31 height 18
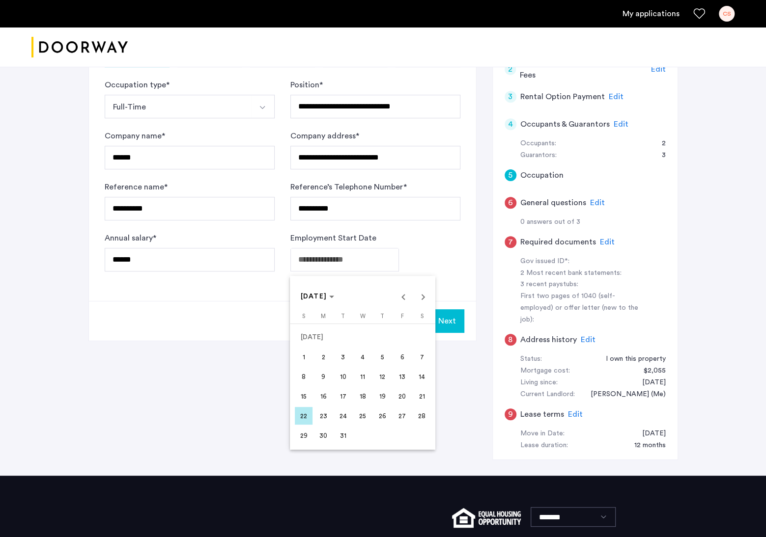
click at [391, 371] on span "12" at bounding box center [382, 377] width 18 height 18
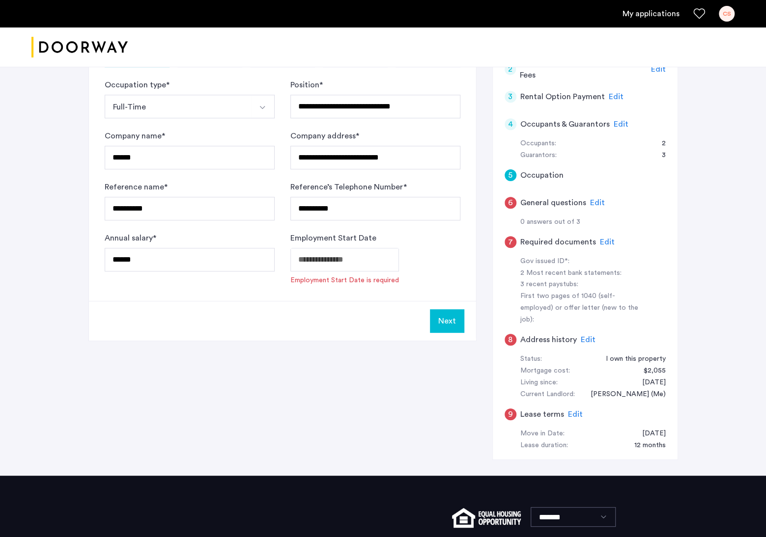
type input "**********"
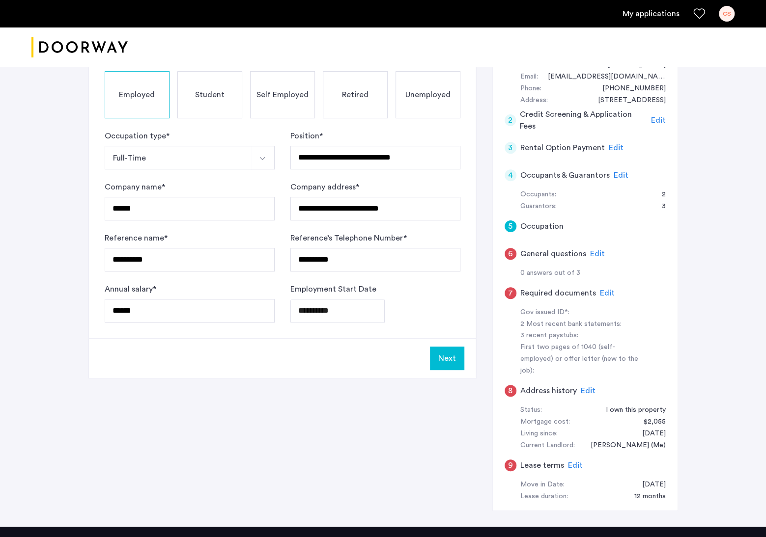
scroll to position [197, 0]
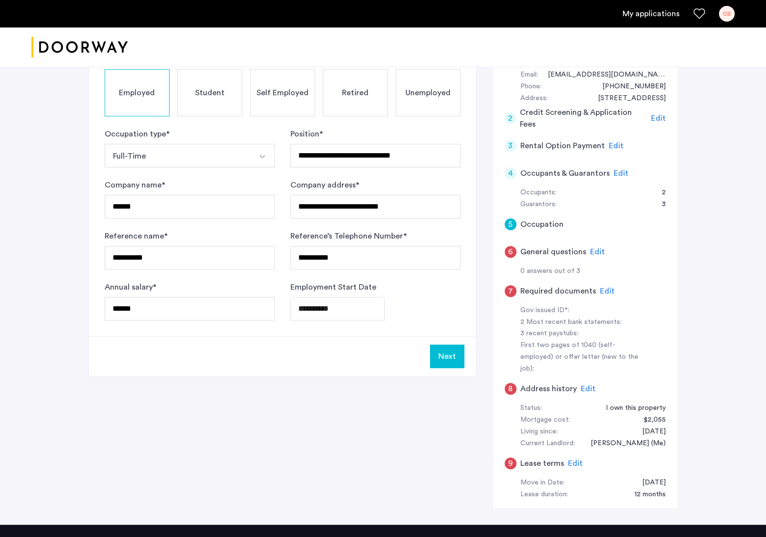
click at [438, 355] on button "Next" at bounding box center [447, 357] width 34 height 24
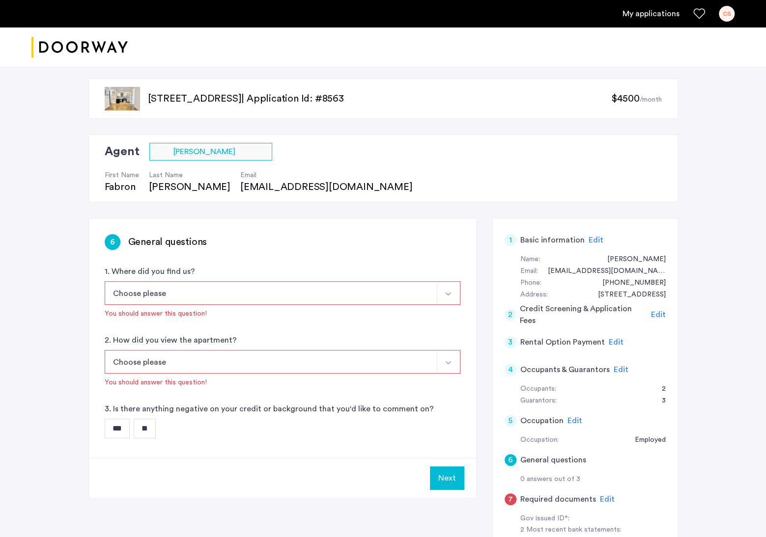
click at [379, 300] on button "Choose please" at bounding box center [271, 293] width 333 height 24
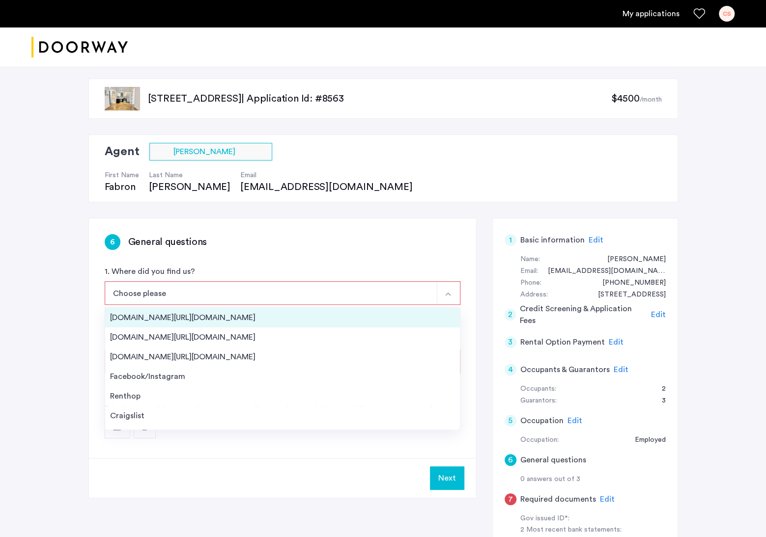
click at [274, 321] on div "[DOMAIN_NAME][URL][DOMAIN_NAME]" at bounding box center [282, 318] width 345 height 12
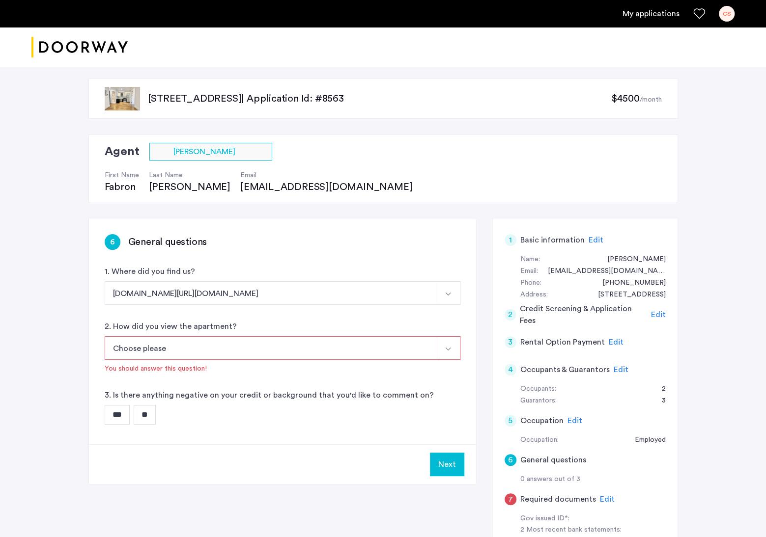
click at [244, 354] on button "Choose please" at bounding box center [271, 349] width 333 height 24
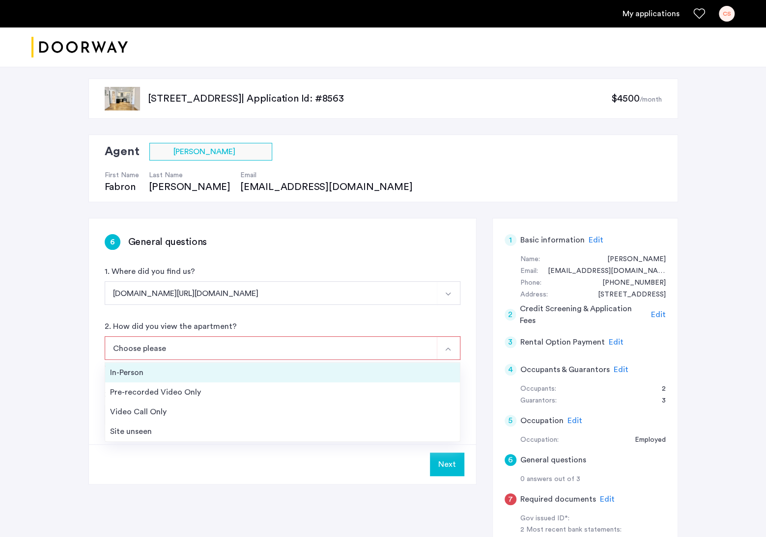
click at [227, 373] on div "In-Person" at bounding box center [282, 373] width 345 height 12
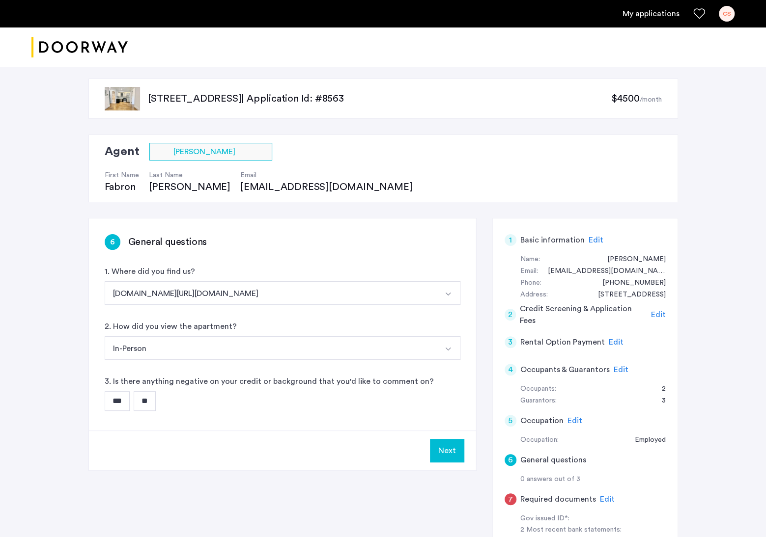
click at [156, 403] on input "**" at bounding box center [145, 402] width 22 height 20
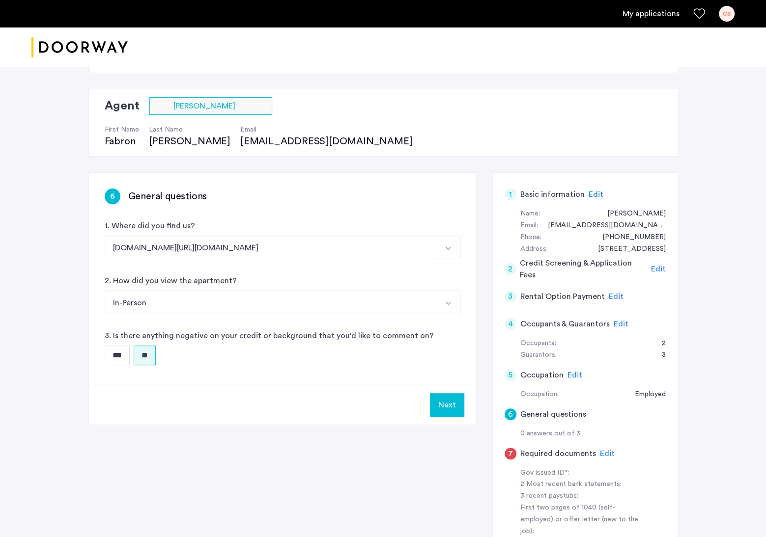
scroll to position [98, 0]
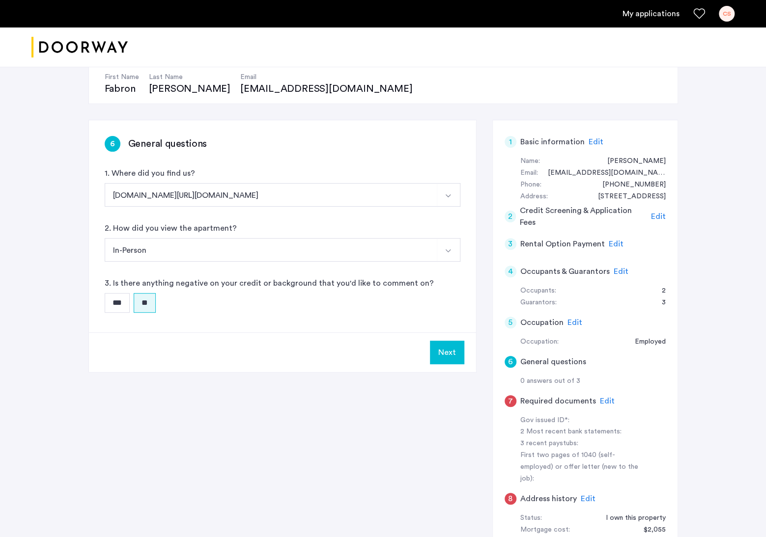
click at [447, 357] on button "Next" at bounding box center [447, 353] width 34 height 24
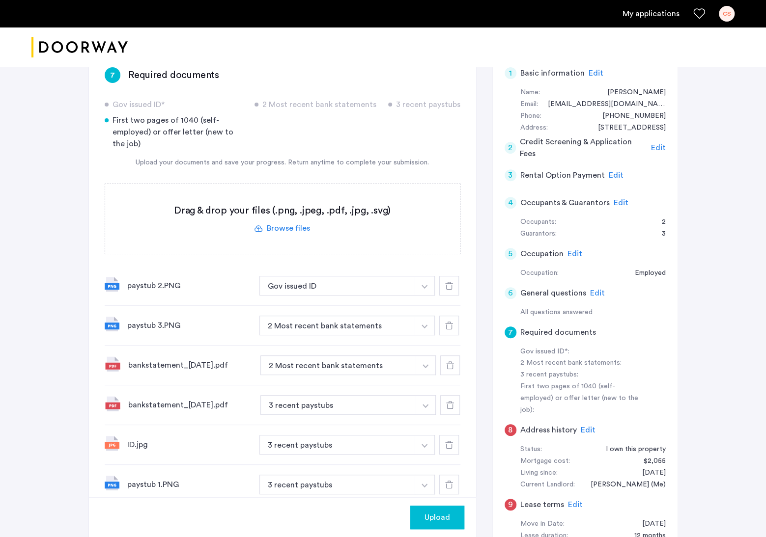
scroll to position [147, 0]
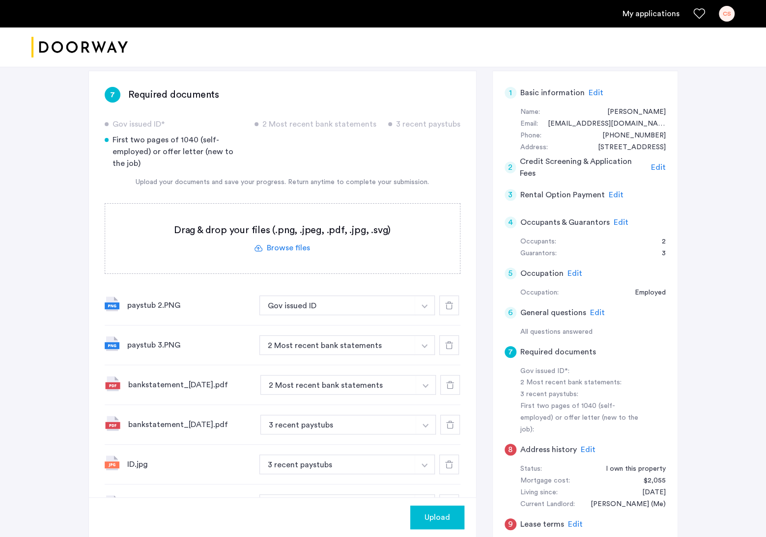
click at [429, 307] on button "button" at bounding box center [425, 306] width 20 height 20
click at [266, 435] on button "3 recent paystubs" at bounding box center [338, 425] width 156 height 20
click at [278, 462] on button "3 recent paystubs" at bounding box center [337, 465] width 156 height 20
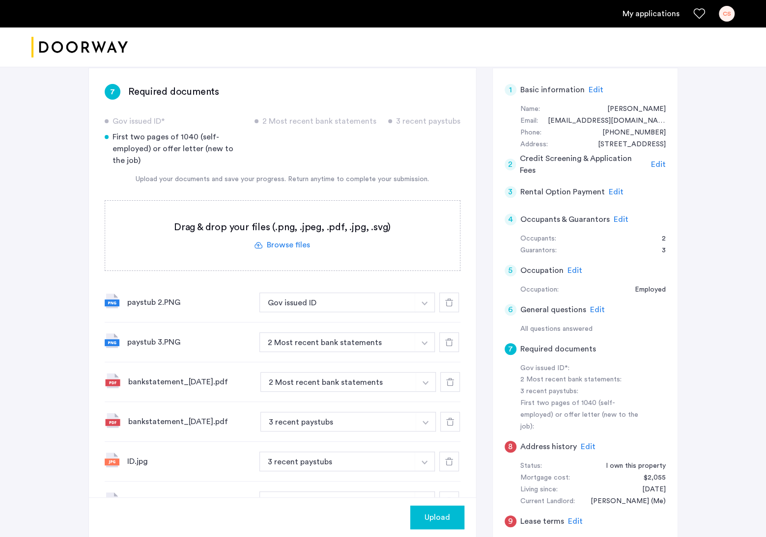
scroll to position [295, 0]
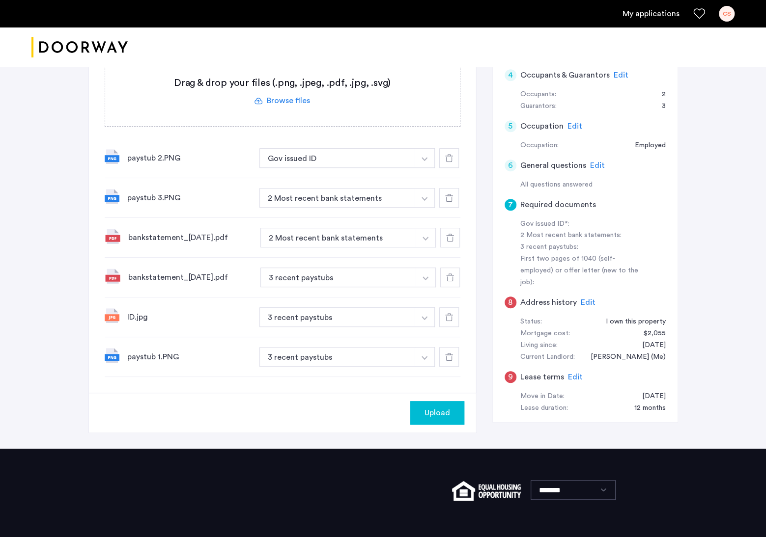
click at [423, 161] on img "button" at bounding box center [424, 159] width 6 height 4
click at [403, 158] on button "Gov issued ID" at bounding box center [337, 158] width 156 height 20
click at [374, 157] on button "Gov issued ID" at bounding box center [337, 158] width 156 height 20
click at [422, 157] on img "button" at bounding box center [424, 159] width 6 height 4
click at [324, 179] on input at bounding box center [347, 177] width 175 height 17
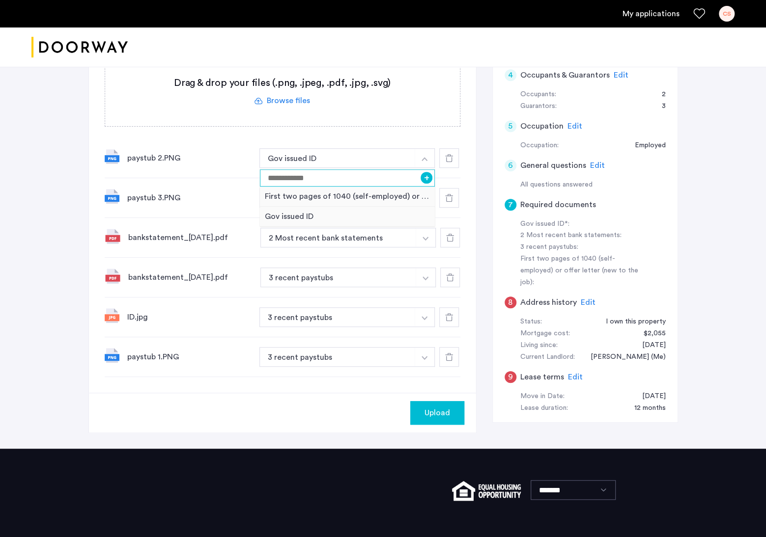
type input "*"
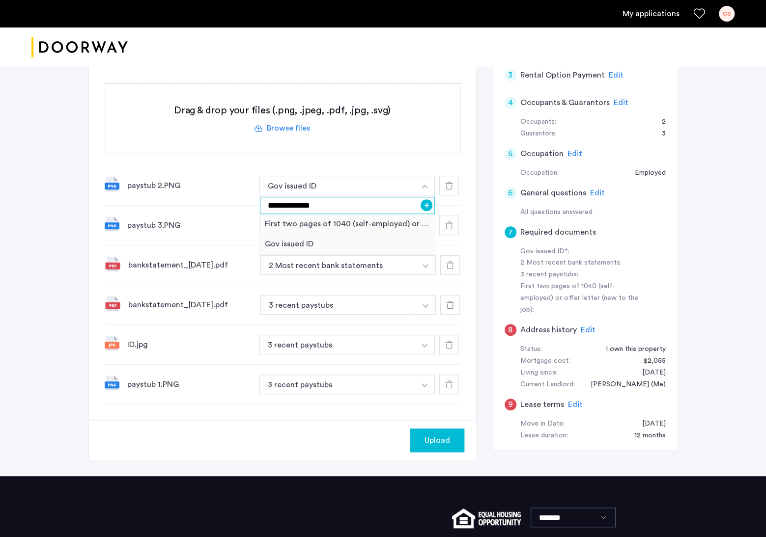
scroll to position [246, 0]
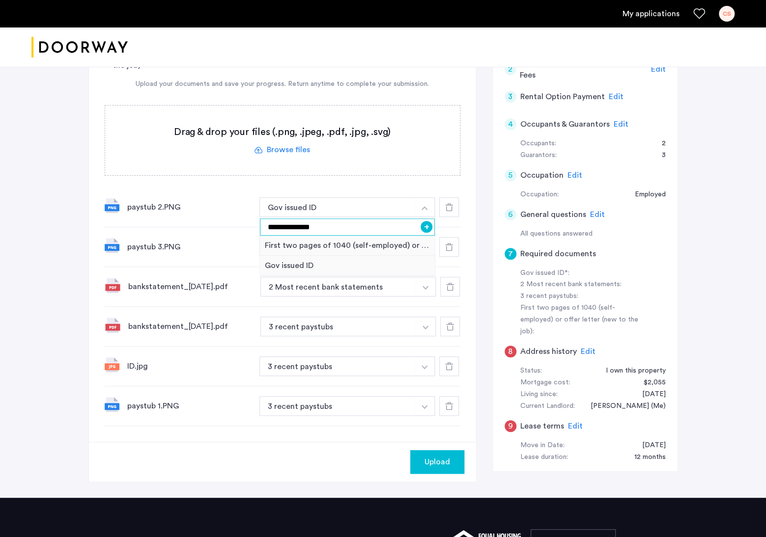
type input "**********"
click at [197, 264] on div "paystub 3.PNG 2 Most recent bank statements + First two pages of 1040 (self-emp…" at bounding box center [283, 247] width 356 height 40
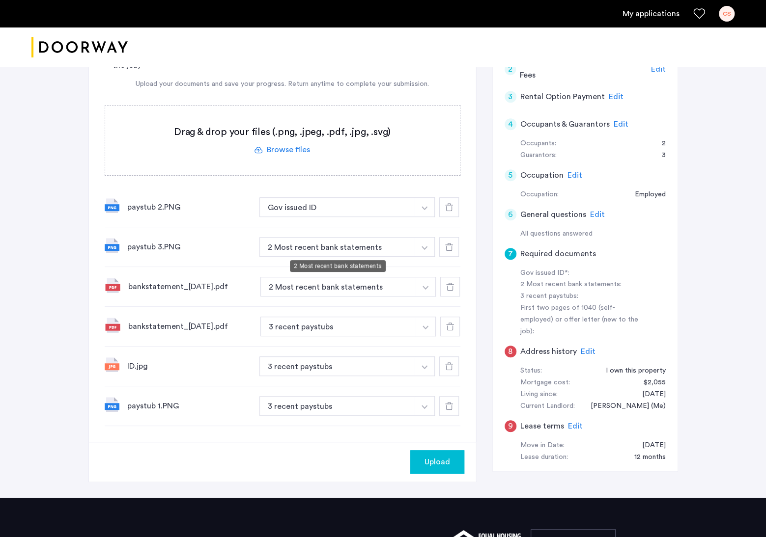
click at [311, 244] on button "2 Most recent bank statements" at bounding box center [337, 247] width 156 height 20
click at [330, 244] on button "2 Most recent bank statements" at bounding box center [337, 247] width 156 height 20
click at [427, 217] on button "button" at bounding box center [425, 207] width 20 height 20
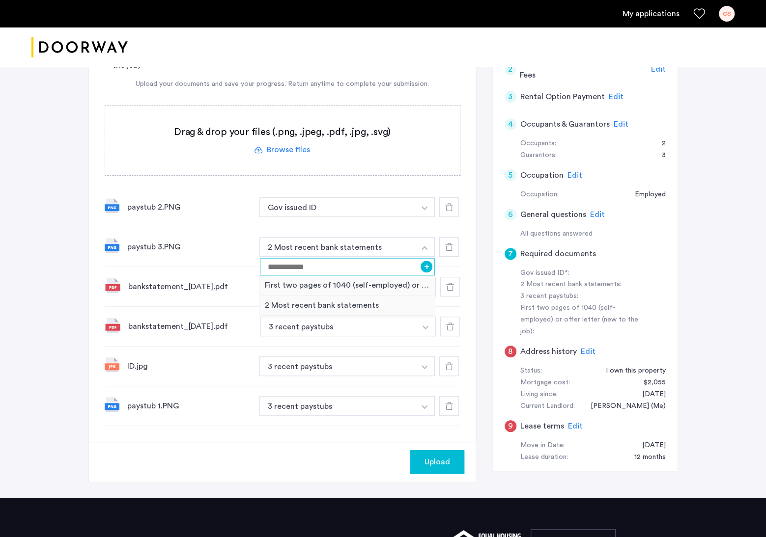
click at [310, 264] on input at bounding box center [347, 266] width 175 height 17
click at [408, 205] on button "Gov issued ID" at bounding box center [337, 207] width 156 height 20
click at [426, 206] on img "button" at bounding box center [424, 208] width 6 height 4
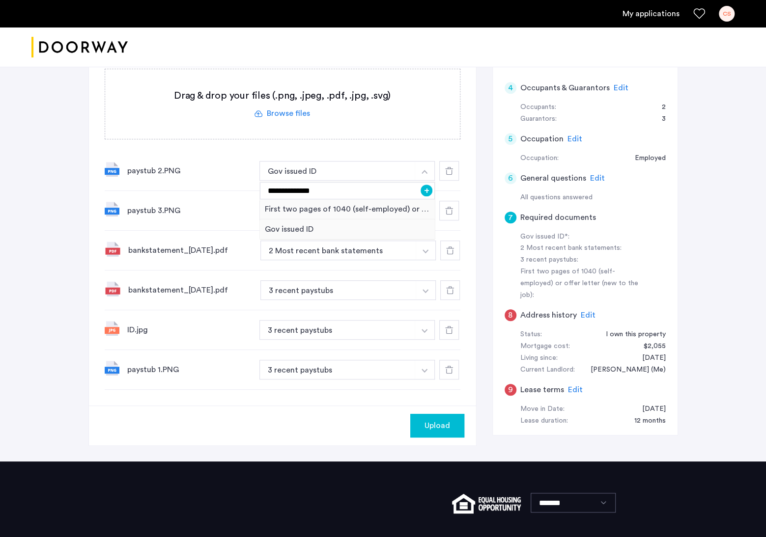
scroll to position [295, 0]
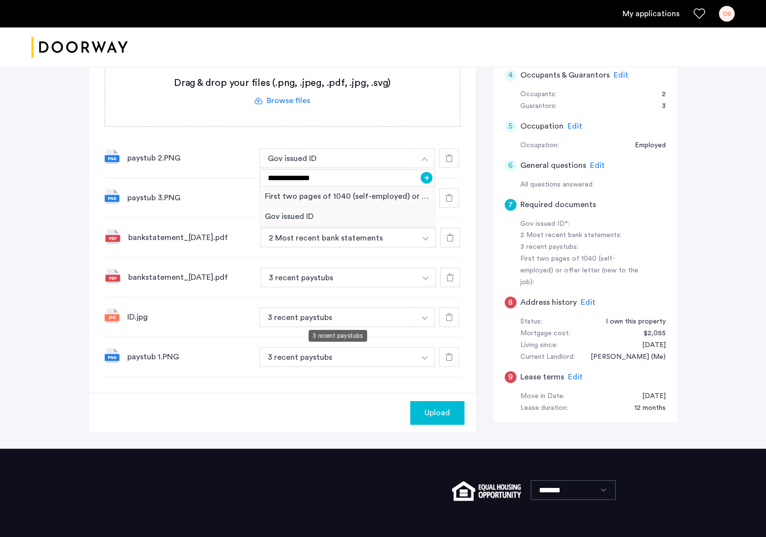
click at [301, 311] on button "3 recent paystubs" at bounding box center [337, 318] width 156 height 20
click at [297, 318] on button "3 recent paystubs" at bounding box center [337, 318] width 156 height 20
click at [371, 318] on button "3 recent paystubs" at bounding box center [337, 318] width 156 height 20
click at [394, 316] on button "3 recent paystubs" at bounding box center [337, 318] width 156 height 20
click at [424, 161] on img "button" at bounding box center [424, 159] width 6 height 4
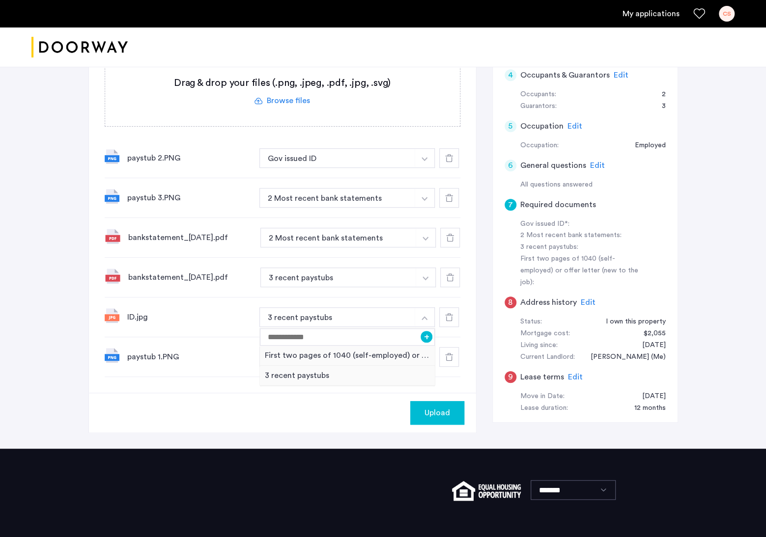
click at [415, 136] on div "**********" at bounding box center [283, 174] width 356 height 406
click at [451, 161] on div at bounding box center [449, 158] width 20 height 20
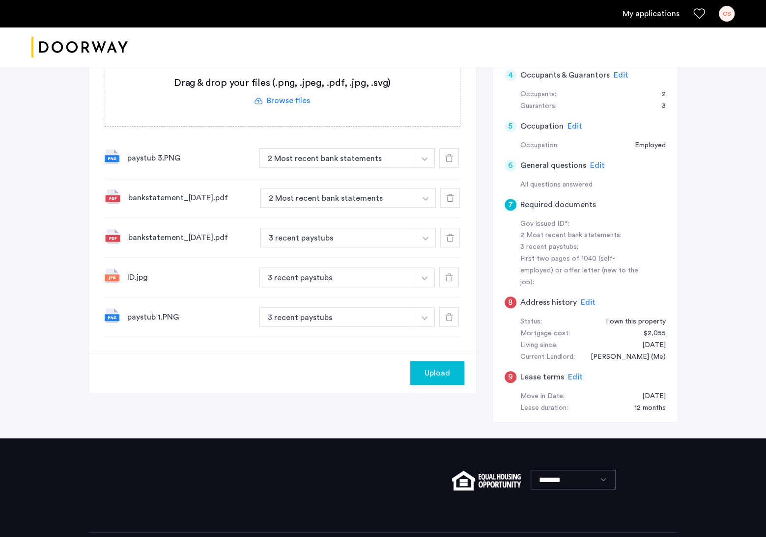
click at [451, 161] on div at bounding box center [449, 158] width 20 height 20
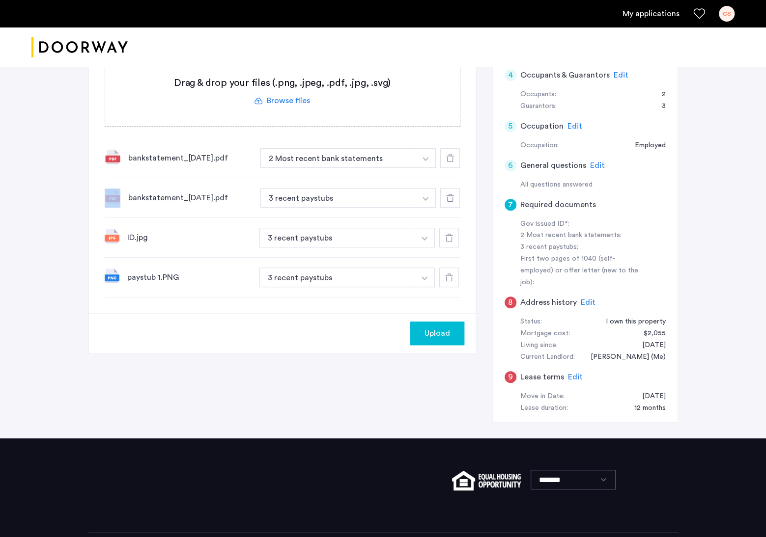
click at [451, 161] on div at bounding box center [450, 158] width 20 height 20
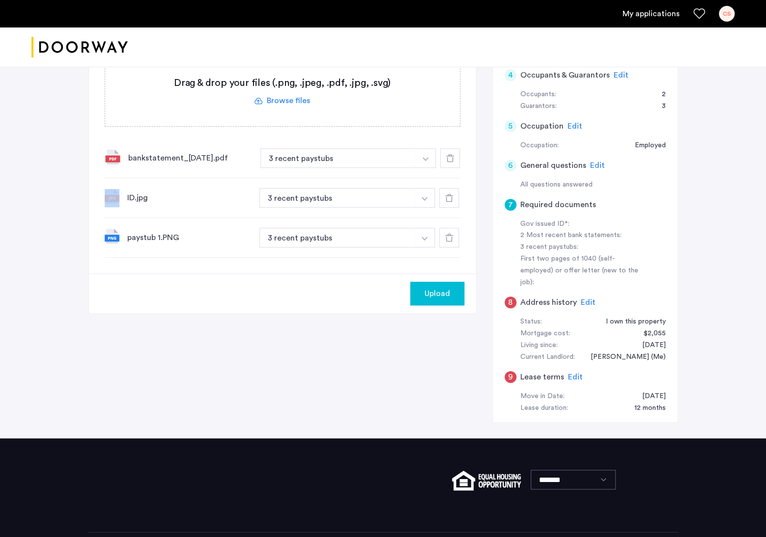
click at [451, 161] on div at bounding box center [450, 158] width 20 height 20
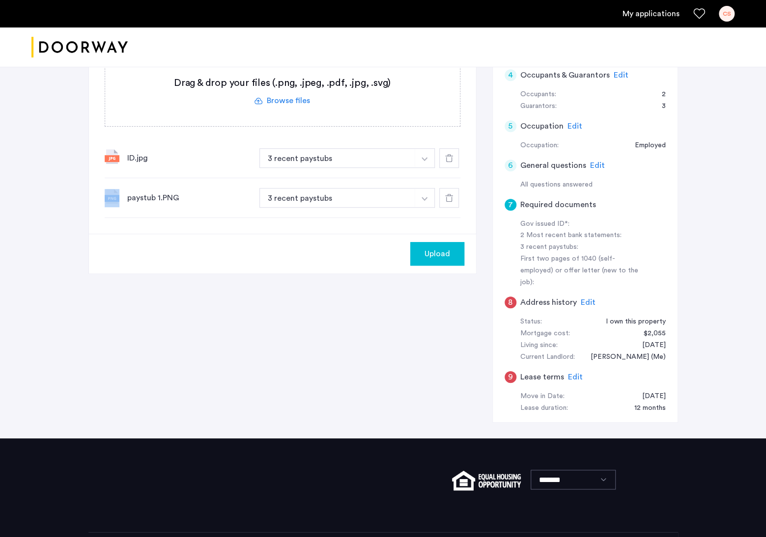
click at [451, 161] on div at bounding box center [449, 158] width 20 height 20
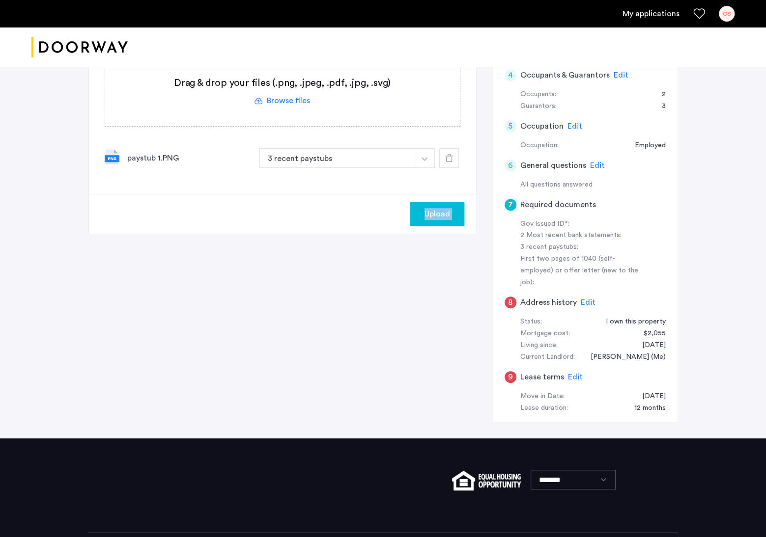
click at [451, 161] on div at bounding box center [449, 158] width 20 height 20
click at [345, 276] on div "7 Required documents Gov issued ID* 2 Most recent bank statements 3 recent pays…" at bounding box center [383, 180] width 590 height 515
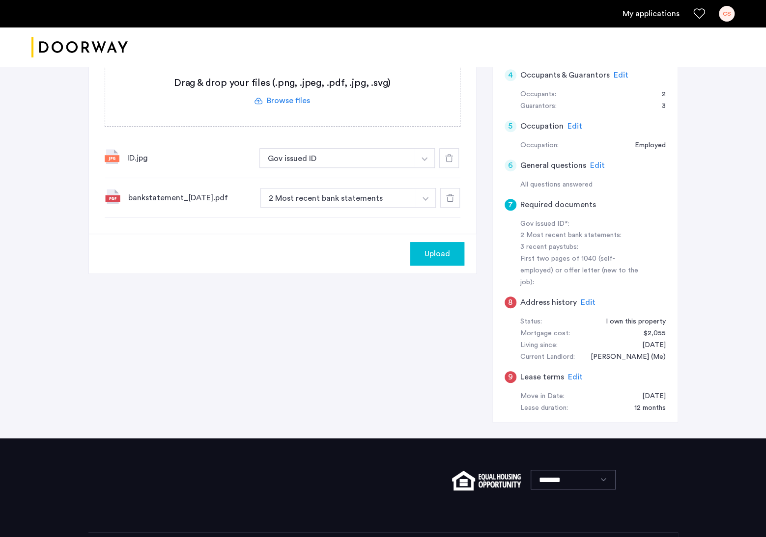
click at [430, 168] on button "button" at bounding box center [425, 158] width 20 height 20
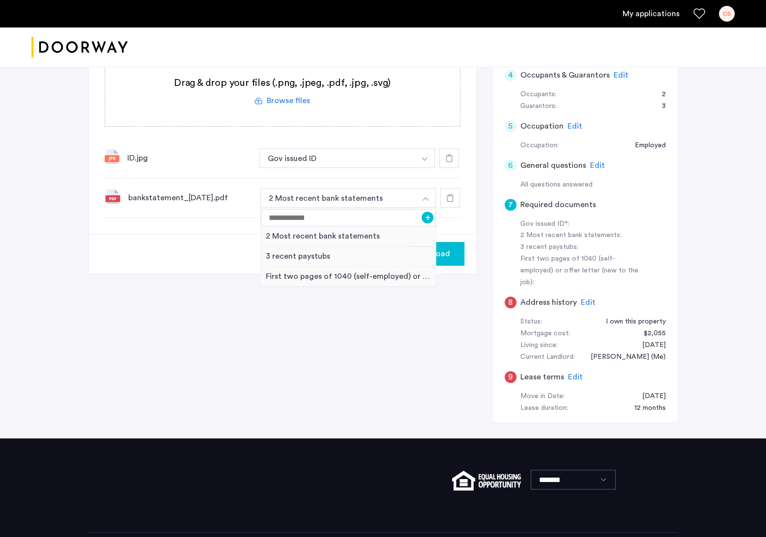
click at [477, 192] on div "7 Required documents Gov issued ID* 2 Most recent bank statements 3 recent pays…" at bounding box center [383, 180] width 590 height 515
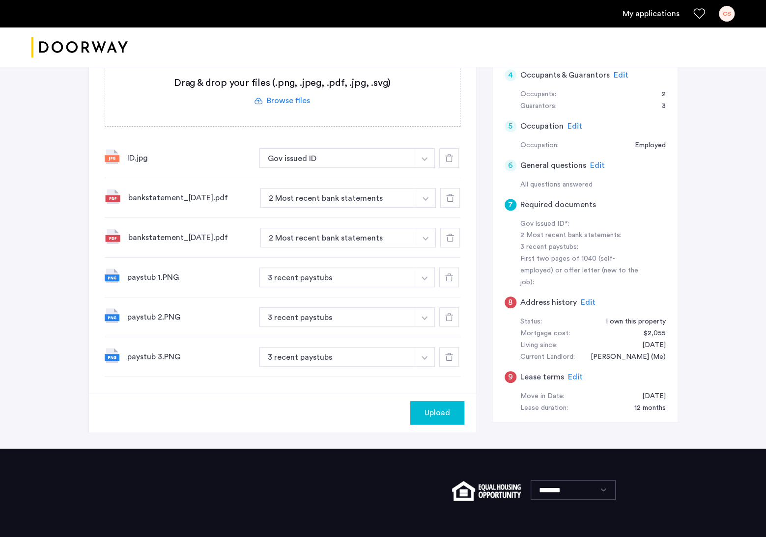
click at [356, 413] on div "Upload" at bounding box center [282, 413] width 387 height 40
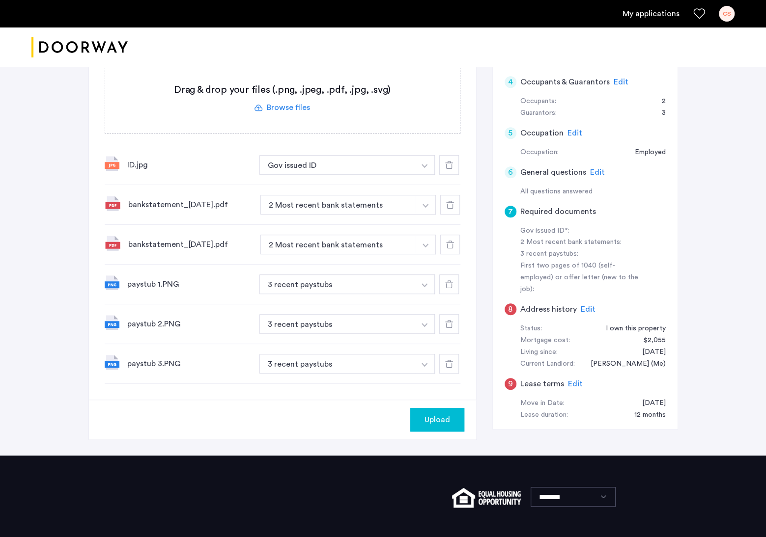
scroll to position [346, 0]
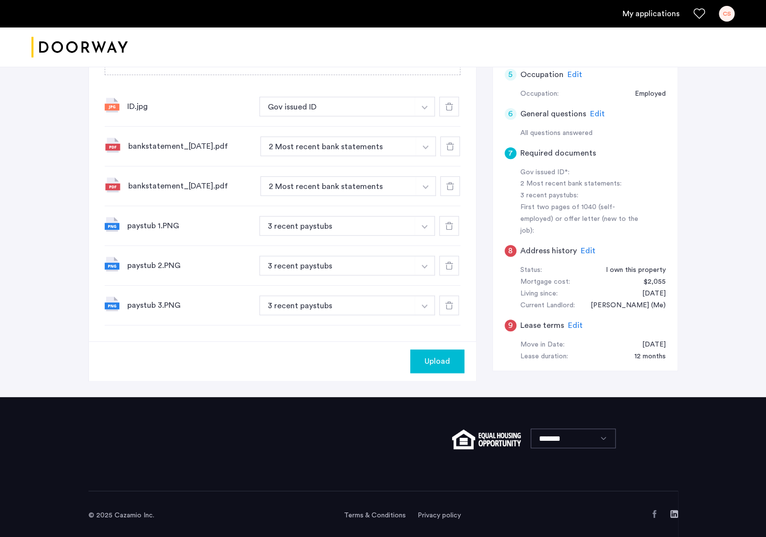
click at [445, 358] on span "Upload" at bounding box center [437, 362] width 26 height 12
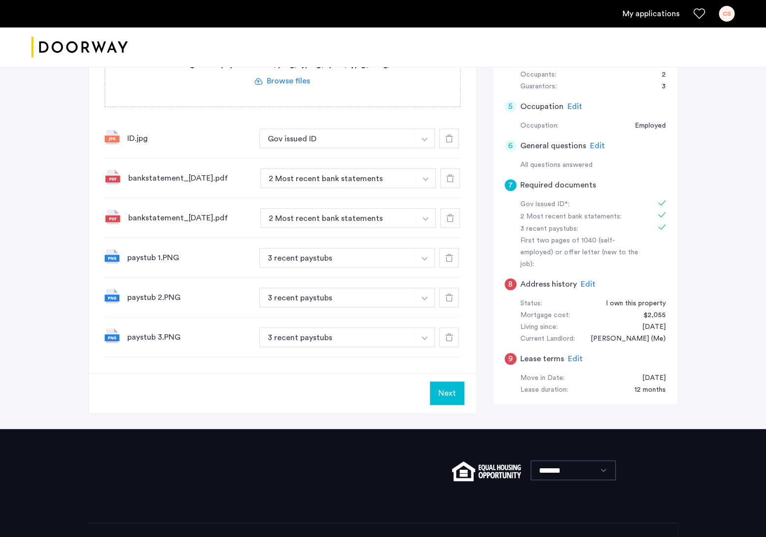
scroll to position [344, 0]
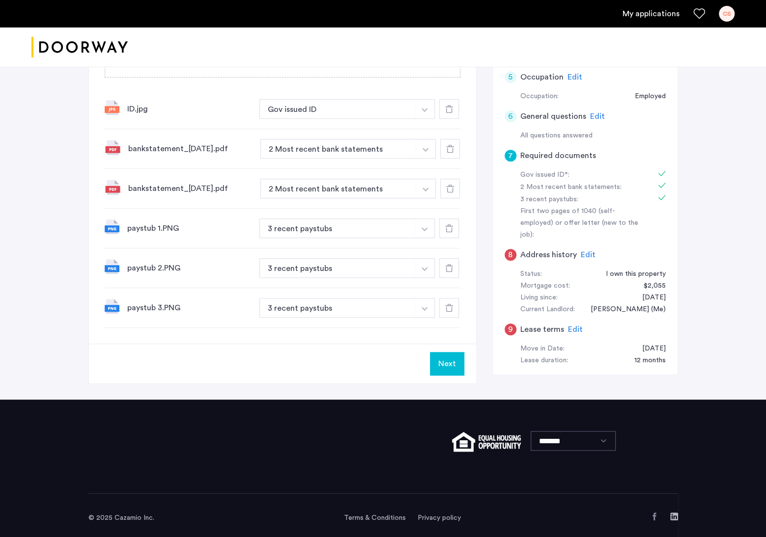
click at [453, 360] on button "Next" at bounding box center [447, 364] width 34 height 24
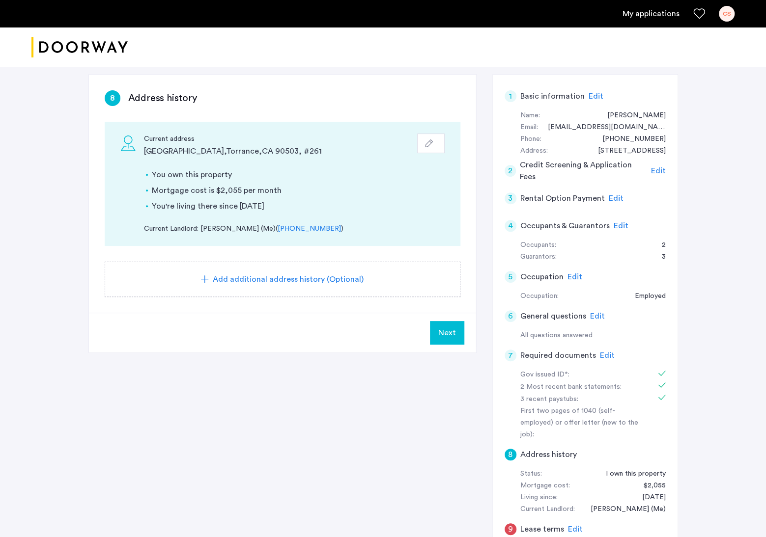
scroll to position [147, 0]
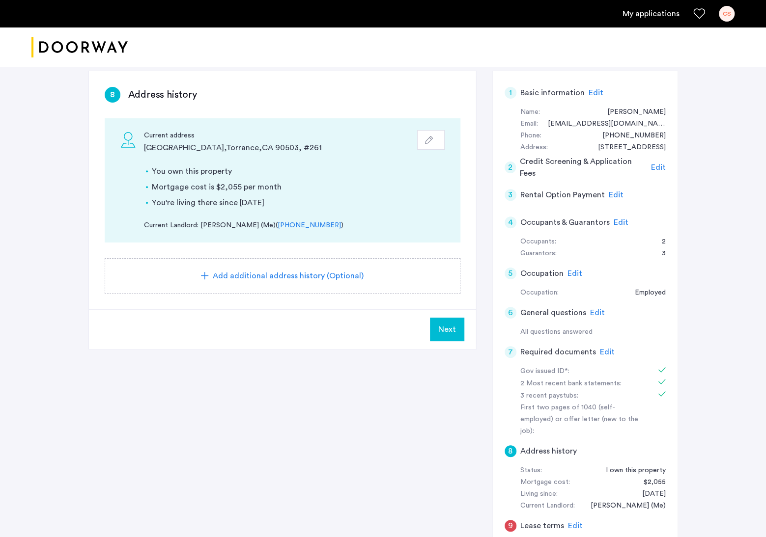
click at [448, 327] on span "Next" at bounding box center [447, 330] width 18 height 12
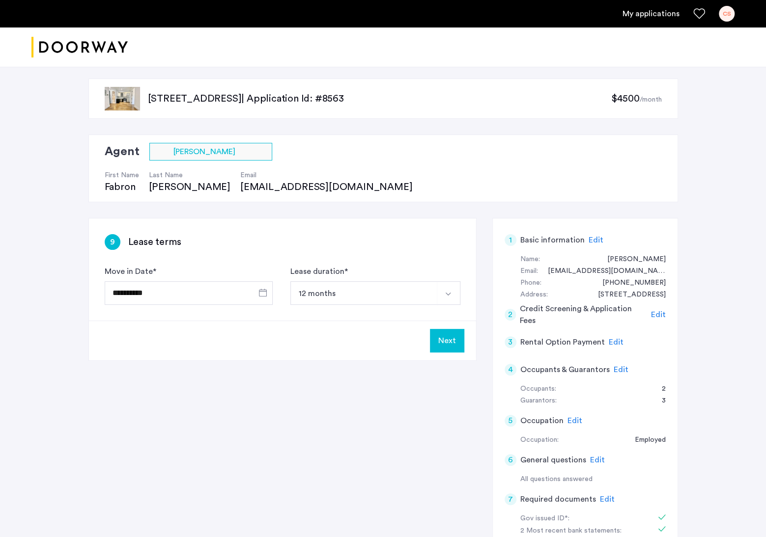
click at [454, 290] on button "Select option" at bounding box center [449, 293] width 24 height 24
click at [464, 225] on div "**********" at bounding box center [282, 270] width 387 height 102
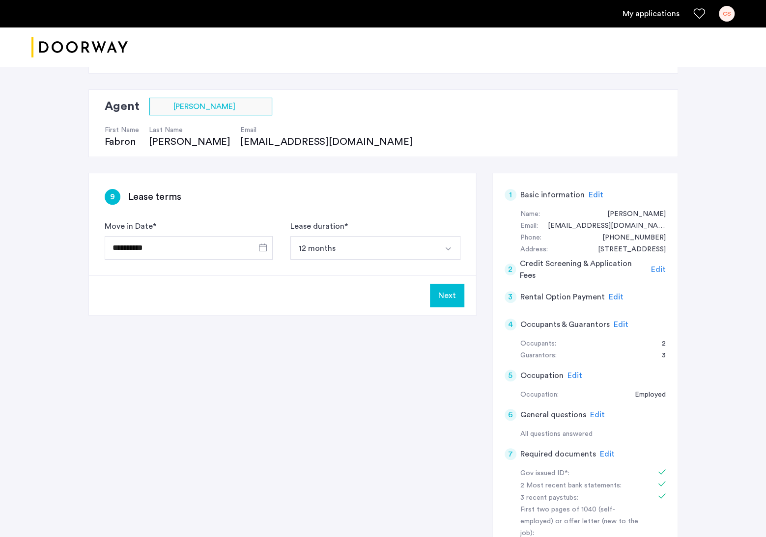
scroll to position [31, 0]
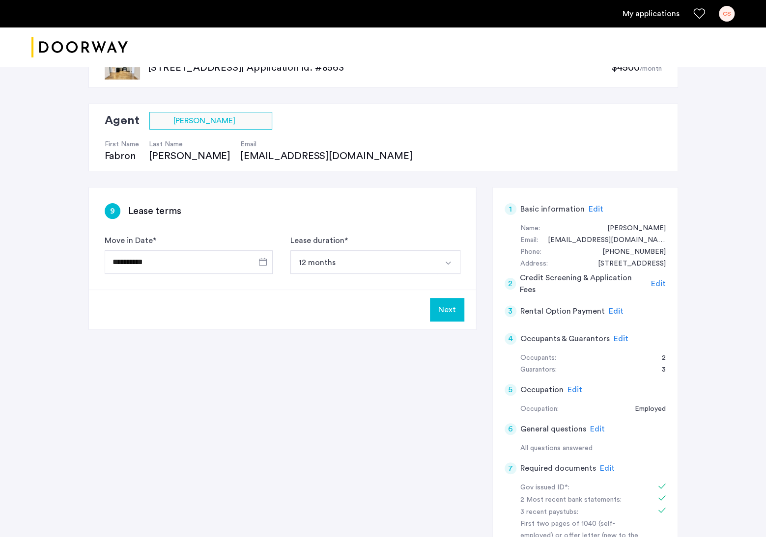
click at [614, 312] on span "Edit" at bounding box center [616, 312] width 15 height 8
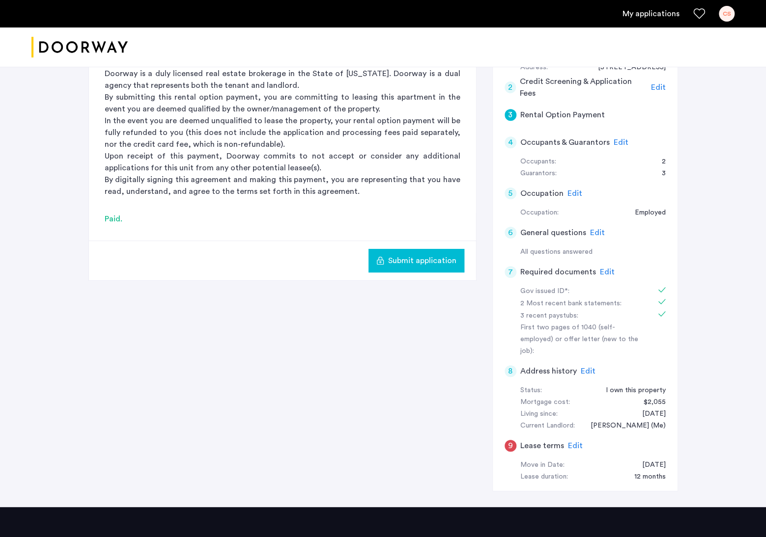
scroll to position [326, 0]
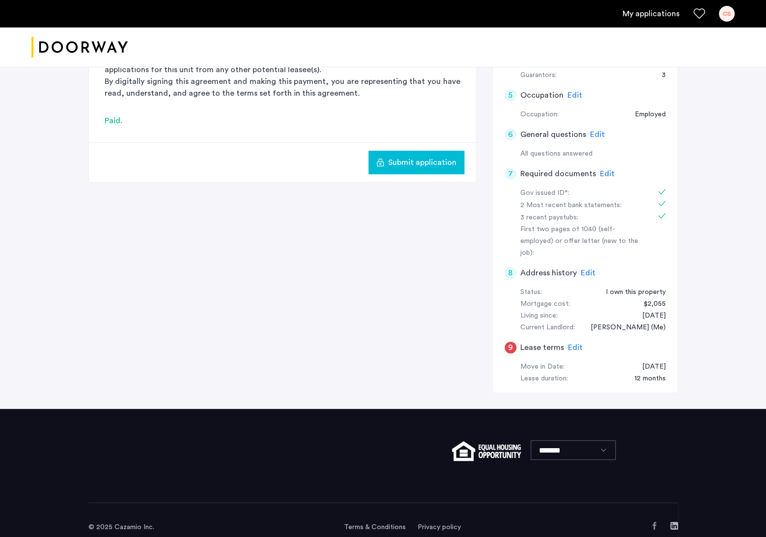
click at [507, 342] on div "9" at bounding box center [511, 348] width 12 height 12
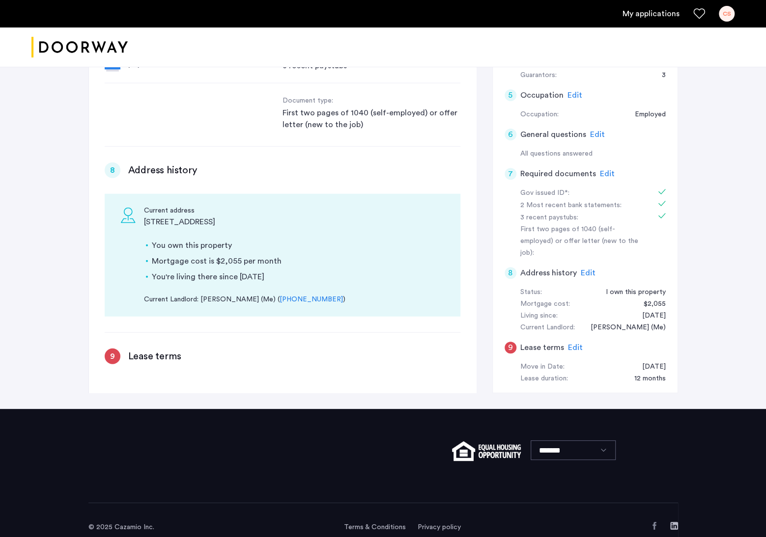
scroll to position [1293, 0]
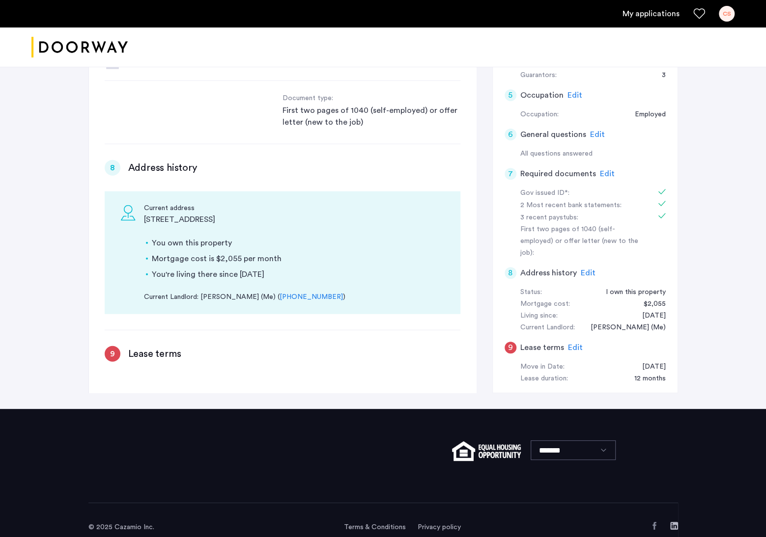
click at [137, 347] on h3 "Lease terms" at bounding box center [154, 354] width 53 height 14
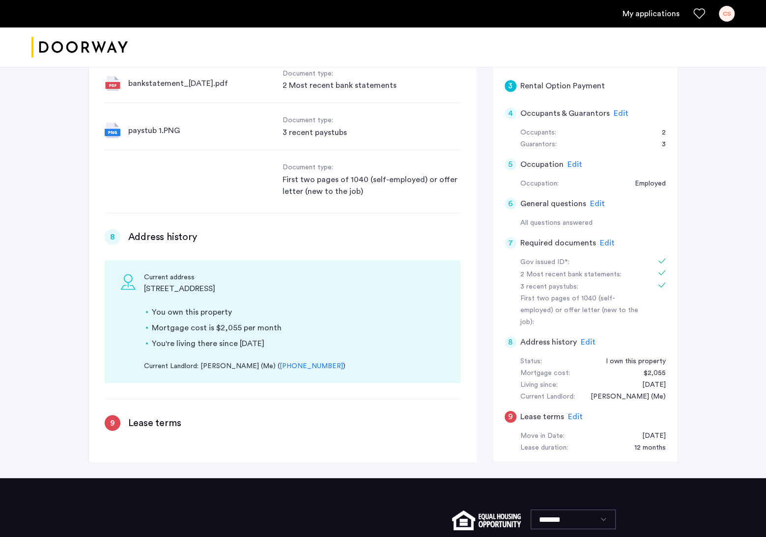
scroll to position [326, 0]
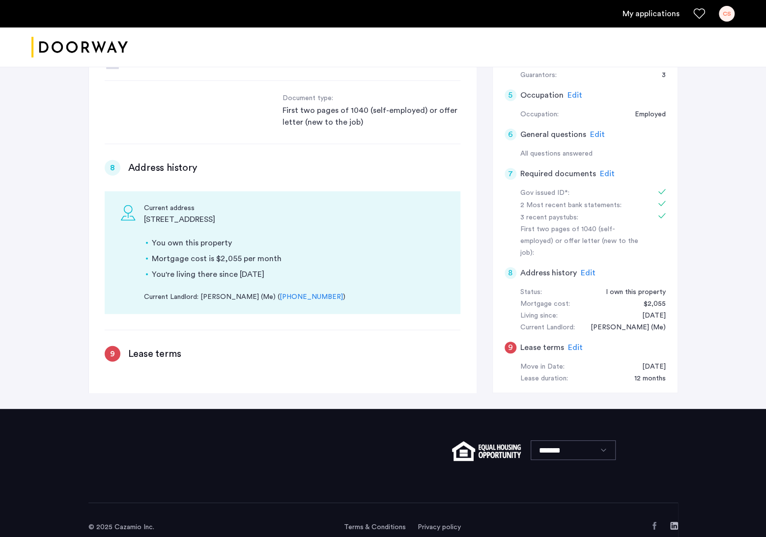
click at [585, 269] on span "Edit" at bounding box center [588, 273] width 15 height 8
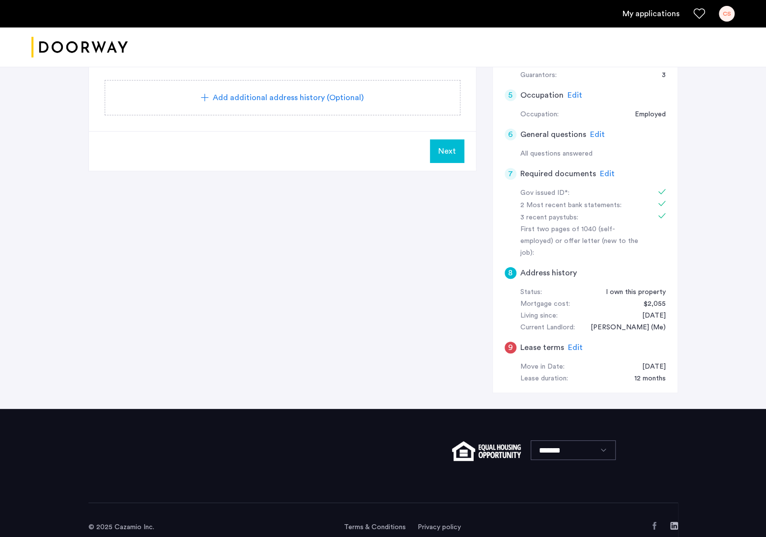
click at [460, 155] on button "Next" at bounding box center [447, 152] width 34 height 24
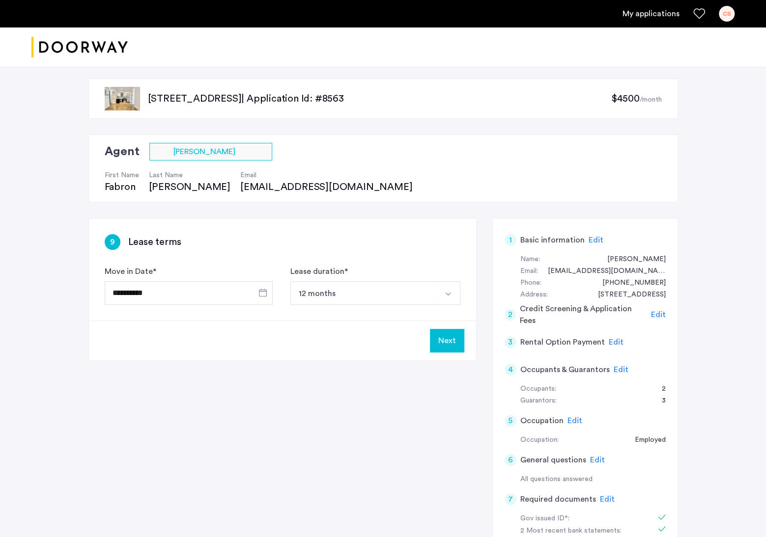
click at [418, 288] on button "12 months" at bounding box center [363, 293] width 147 height 24
click at [440, 253] on div "**********" at bounding box center [282, 270] width 387 height 102
click at [446, 342] on button "Next" at bounding box center [447, 341] width 34 height 24
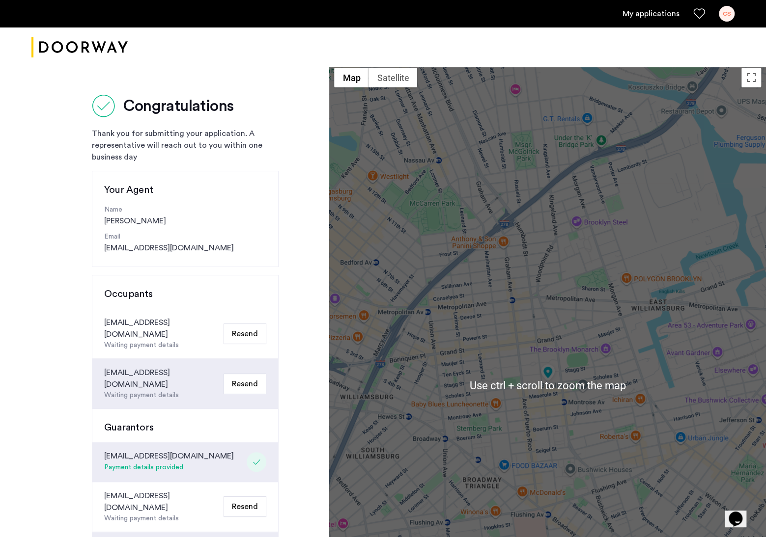
scroll to position [246, 0]
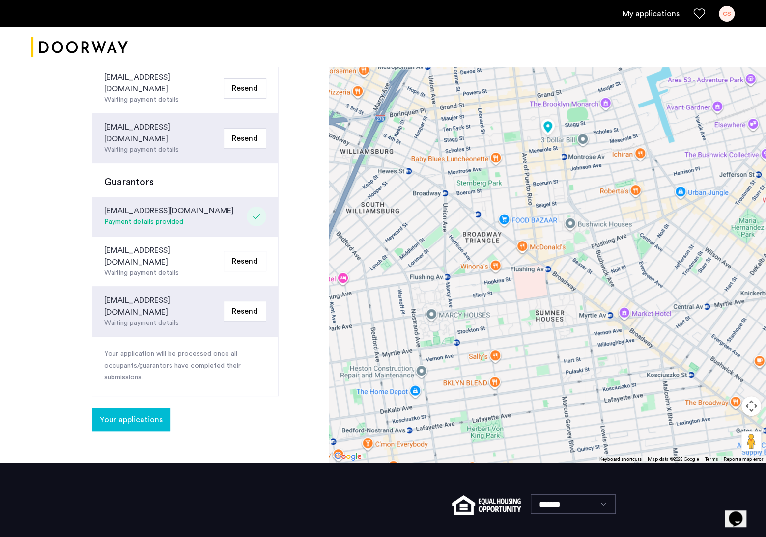
click at [136, 414] on span "Your applications" at bounding box center [131, 420] width 63 height 12
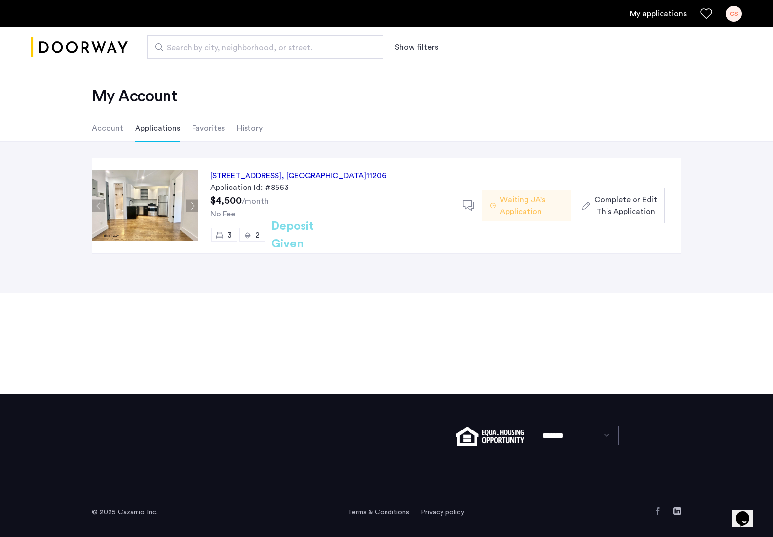
click at [151, 213] on img at bounding box center [145, 205] width 106 height 71
click at [194, 204] on button "Next apartment" at bounding box center [192, 206] width 12 height 12
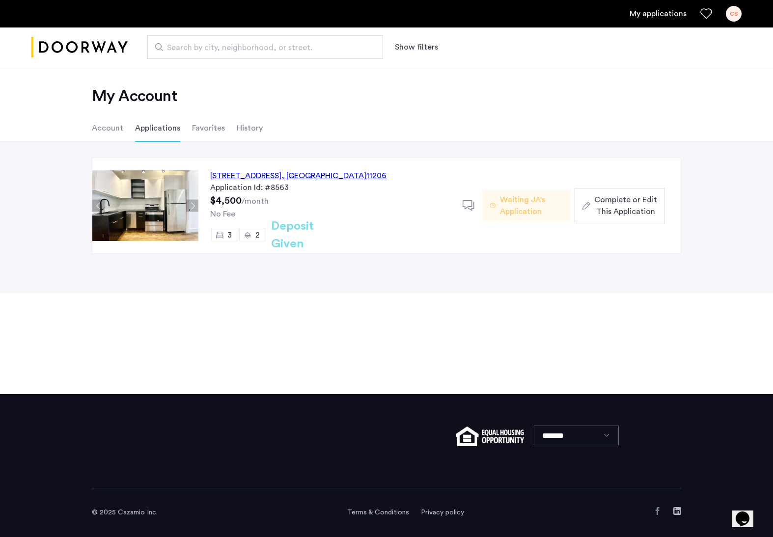
click at [194, 204] on button "Next apartment" at bounding box center [192, 206] width 12 height 12
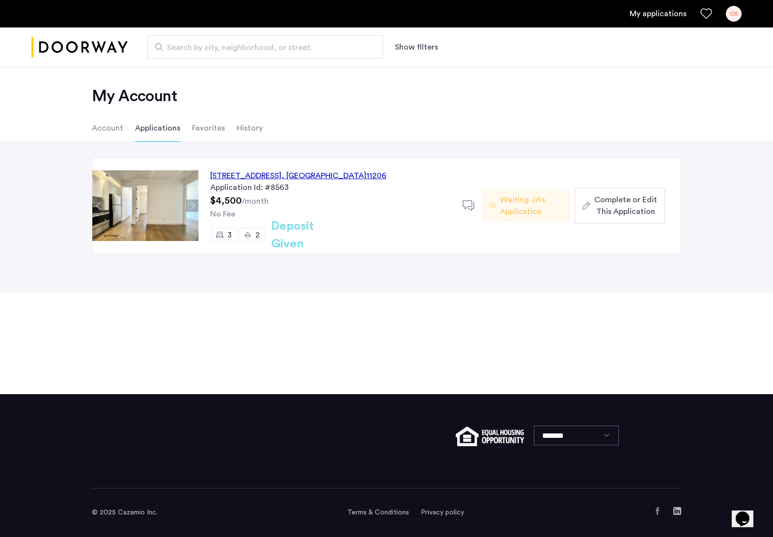
click at [194, 204] on button "Next apartment" at bounding box center [192, 206] width 12 height 12
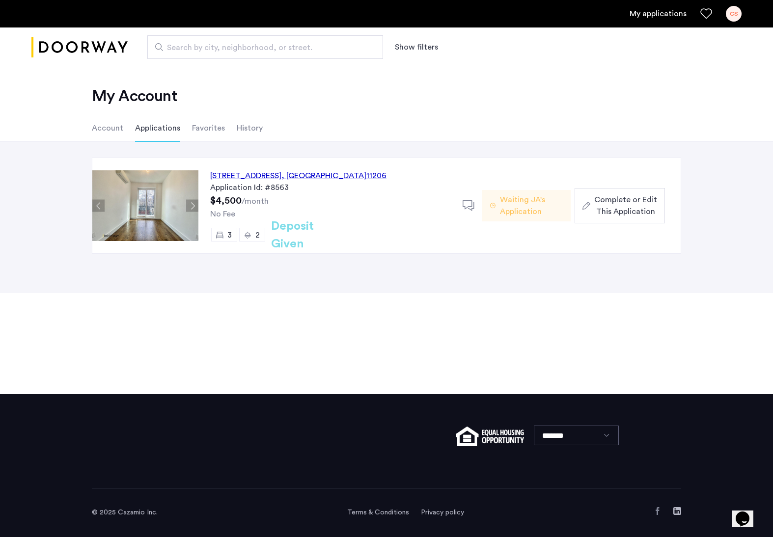
click at [194, 204] on button "Next apartment" at bounding box center [192, 206] width 12 height 12
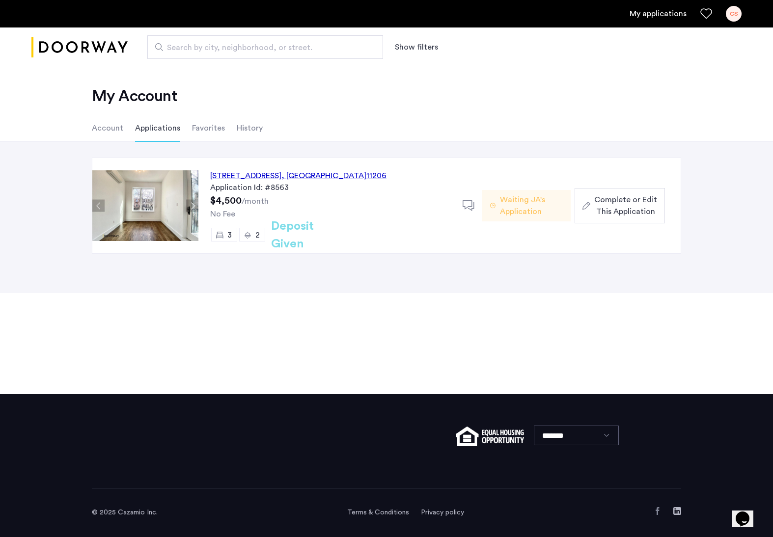
click at [194, 204] on button "Next apartment" at bounding box center [192, 206] width 12 height 12
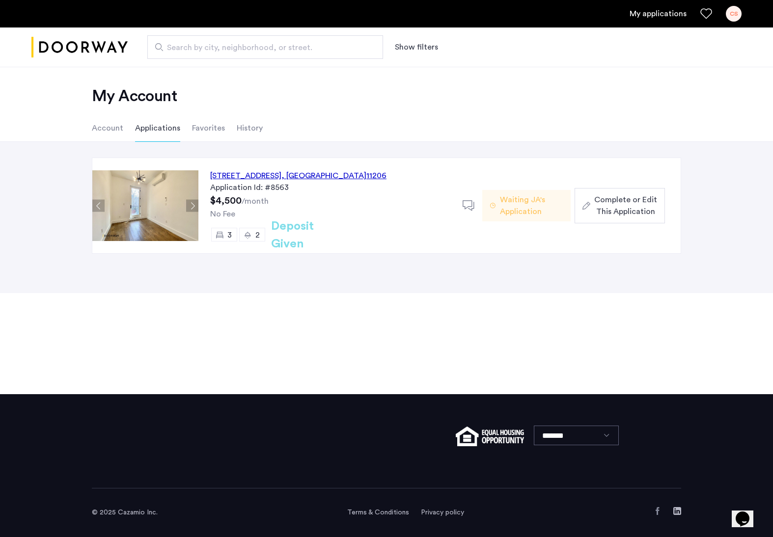
click at [194, 204] on button "Next apartment" at bounding box center [192, 206] width 12 height 12
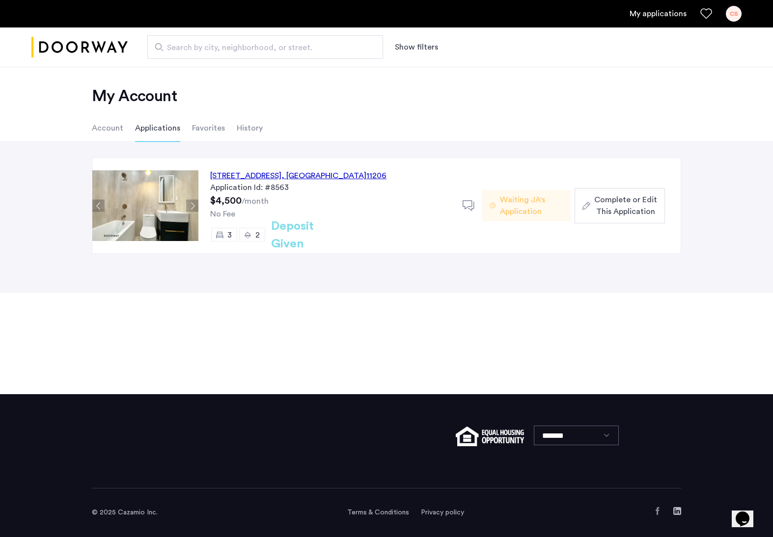
click at [194, 204] on button "Next apartment" at bounding box center [192, 206] width 12 height 12
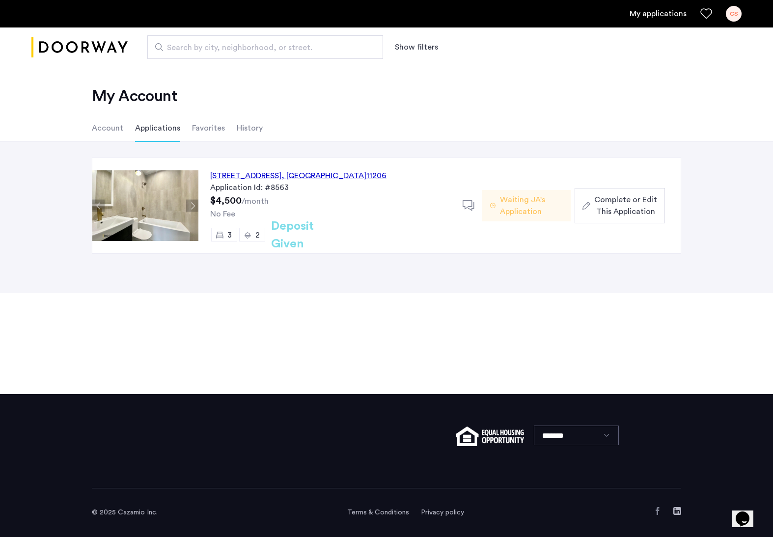
click at [194, 204] on button "Next apartment" at bounding box center [192, 206] width 12 height 12
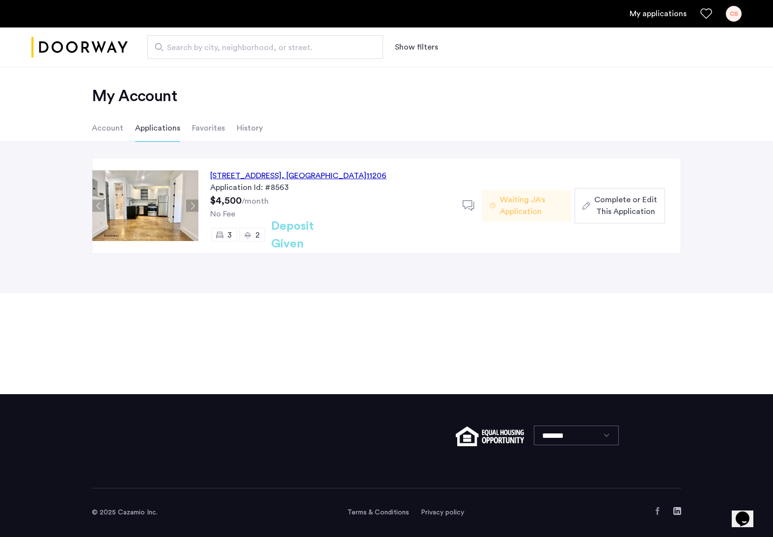
click at [194, 204] on button "Next apartment" at bounding box center [192, 206] width 12 height 12
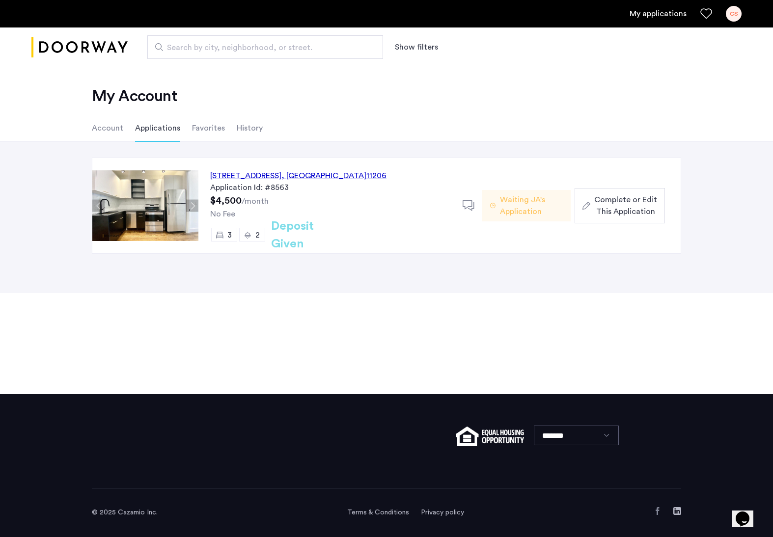
click at [193, 204] on button "Next apartment" at bounding box center [192, 206] width 12 height 12
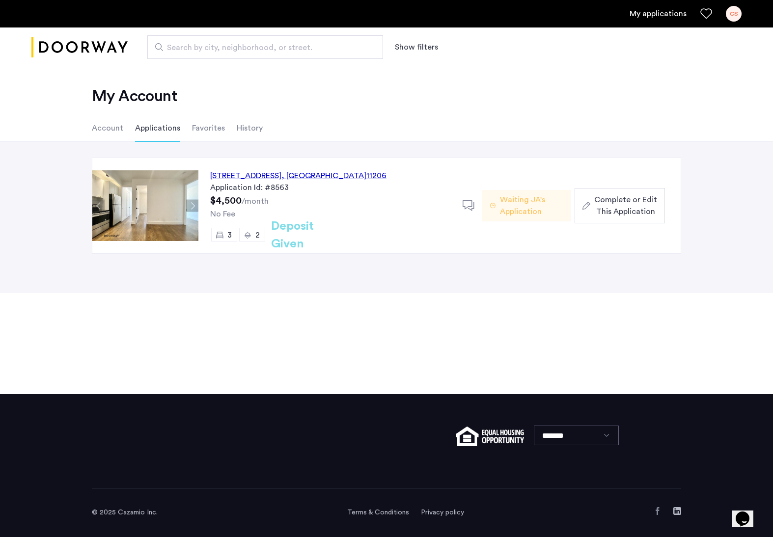
click at [192, 204] on button "Next apartment" at bounding box center [192, 206] width 12 height 12
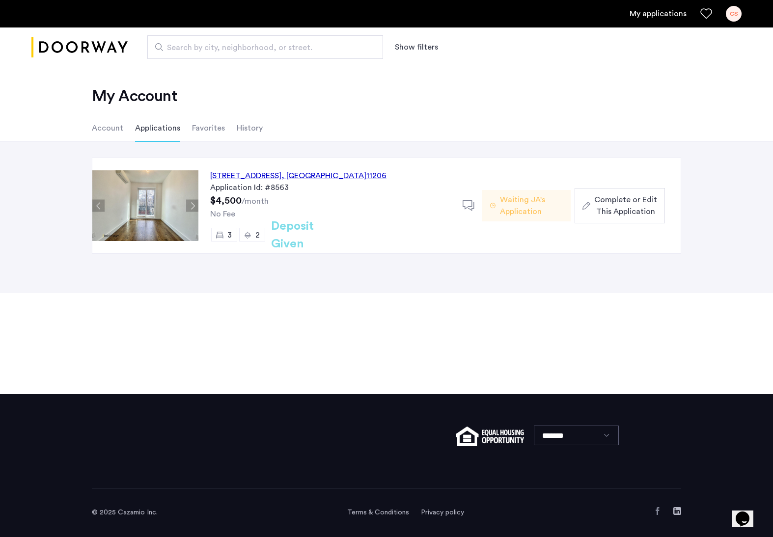
click at [192, 204] on button "Next apartment" at bounding box center [192, 206] width 12 height 12
click at [385, 332] on div "My Account Account Applications Favorites History [STREET_ADDRESS] Application …" at bounding box center [386, 229] width 773 height 332
